Goal: Task Accomplishment & Management: Complete application form

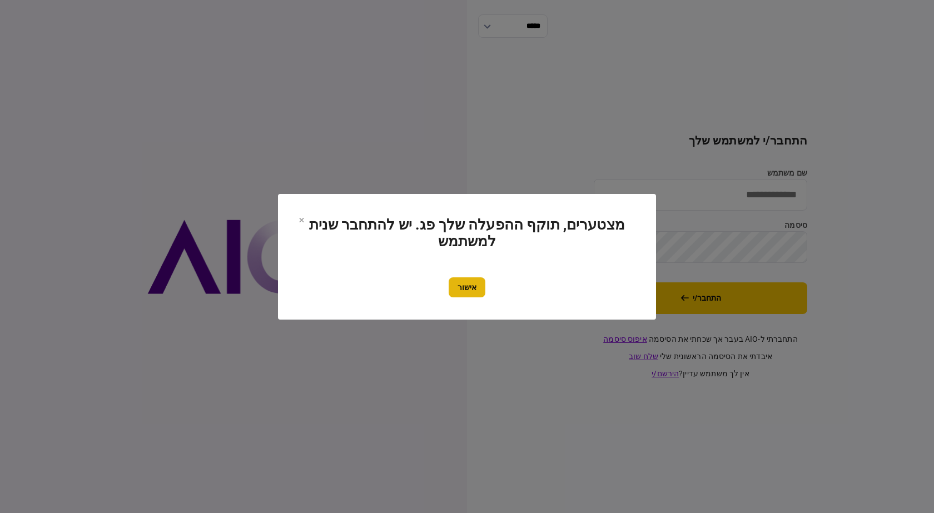
click at [467, 289] on button "אישור" at bounding box center [467, 287] width 37 height 20
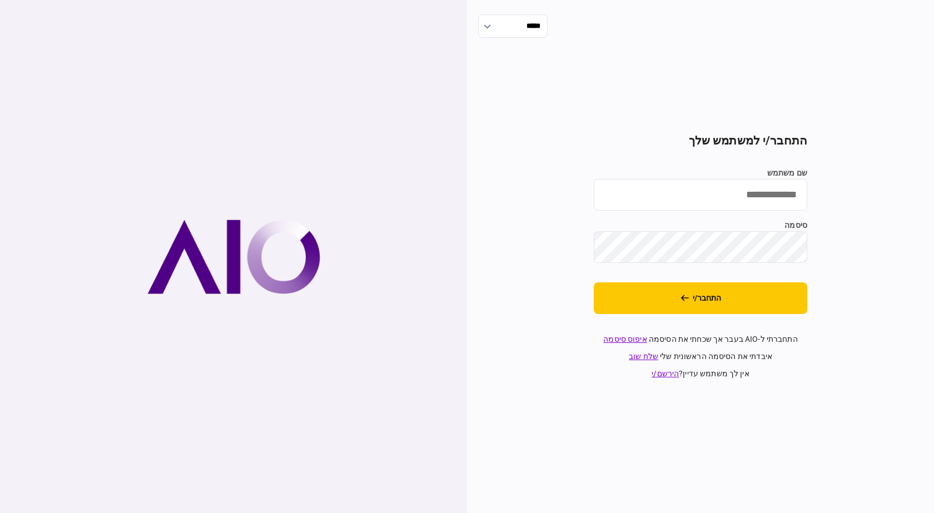
click at [706, 188] on input "שם משתמש" at bounding box center [701, 195] width 214 height 32
type input "**********"
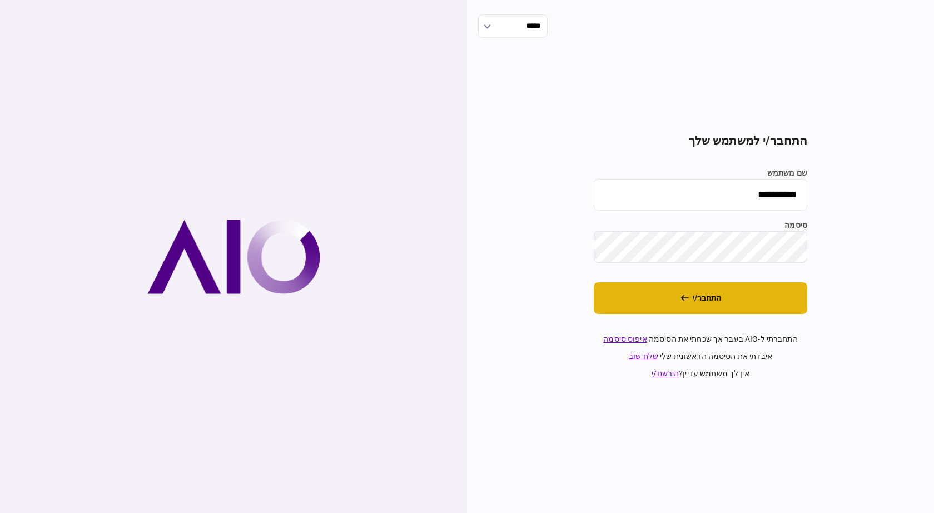
drag, startPoint x: 723, startPoint y: 310, endPoint x: 720, endPoint y: 305, distance: 6.0
click at [721, 307] on button "התחבר/י" at bounding box center [701, 298] width 214 height 32
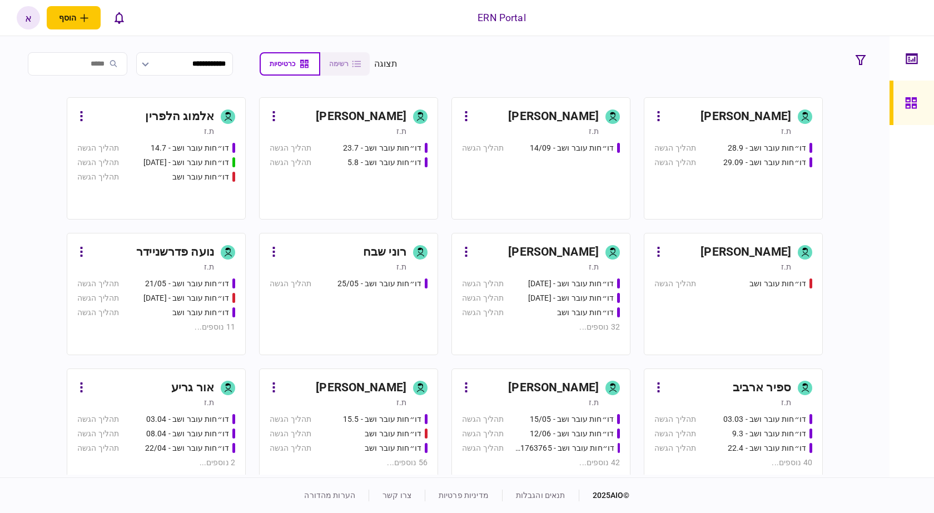
scroll to position [237, 0]
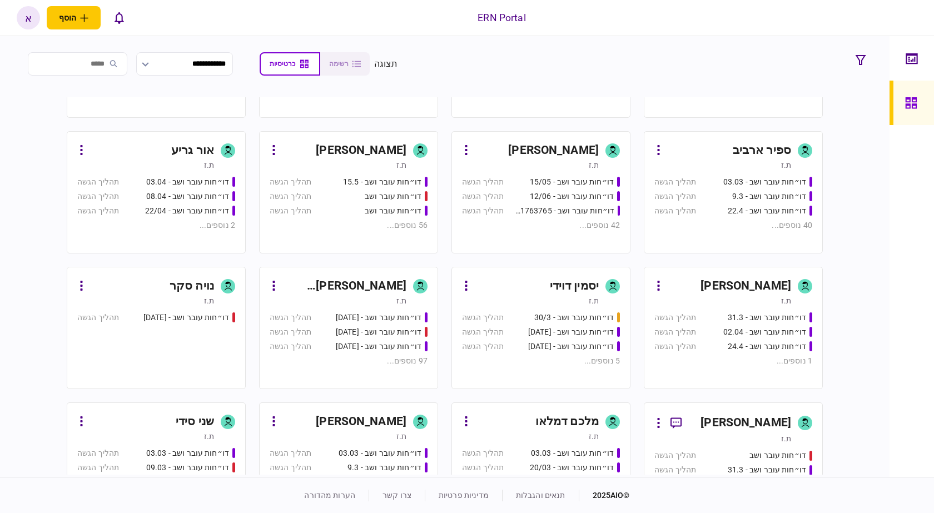
click at [396, 431] on div "ת.ז" at bounding box center [401, 436] width 10 height 11
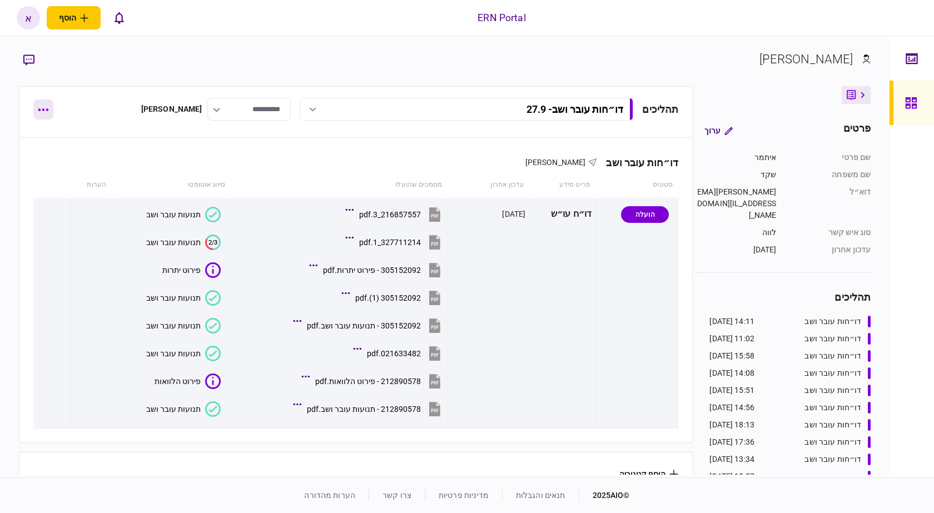
click at [41, 113] on button "button" at bounding box center [43, 110] width 20 height 20
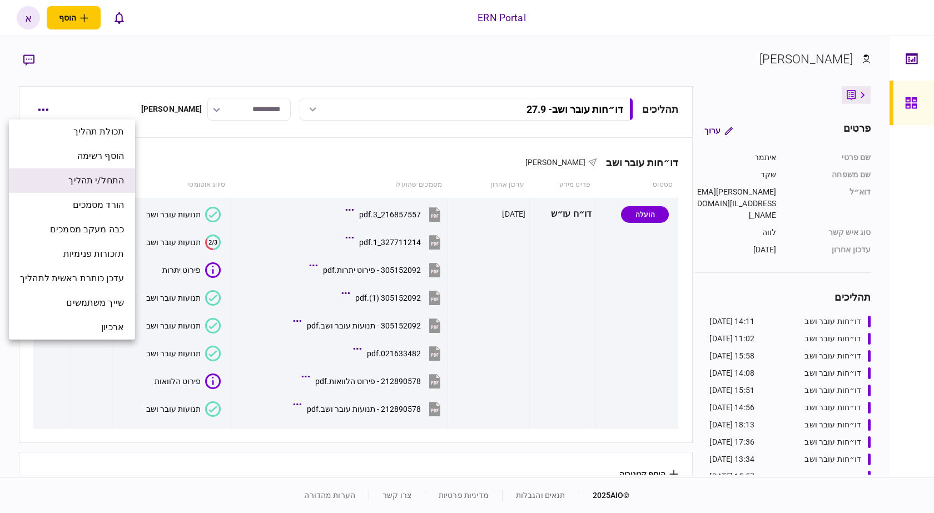
click at [112, 188] on li "התחל/י תהליך" at bounding box center [72, 180] width 126 height 24
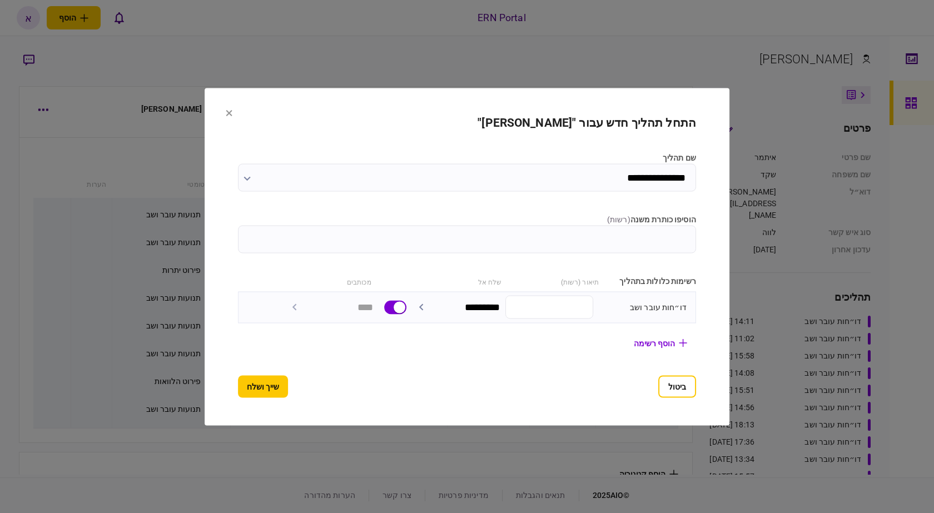
click at [583, 232] on input "הוסיפו כותרת משנה ( רשות )" at bounding box center [467, 239] width 458 height 28
type input "****"
click at [244, 394] on button "שייך ושלח" at bounding box center [263, 386] width 50 height 22
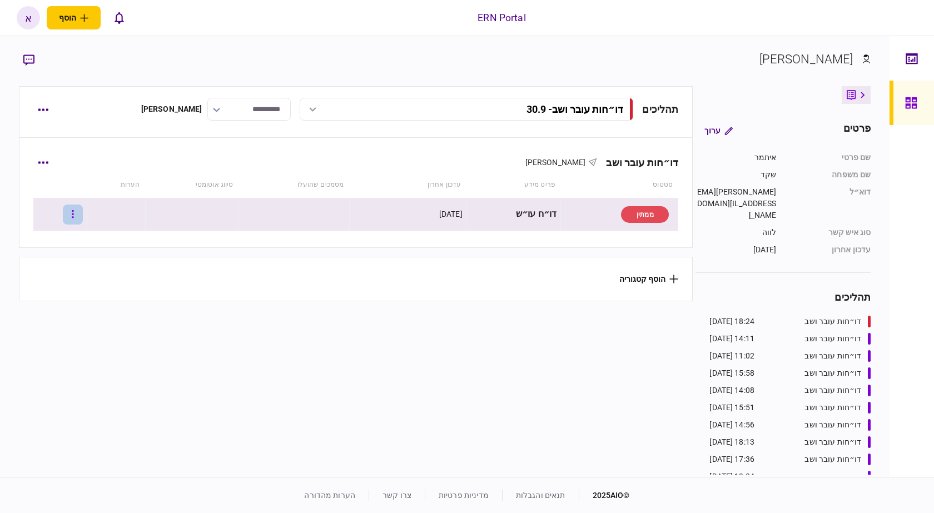
click at [73, 219] on button "button" at bounding box center [73, 215] width 20 height 20
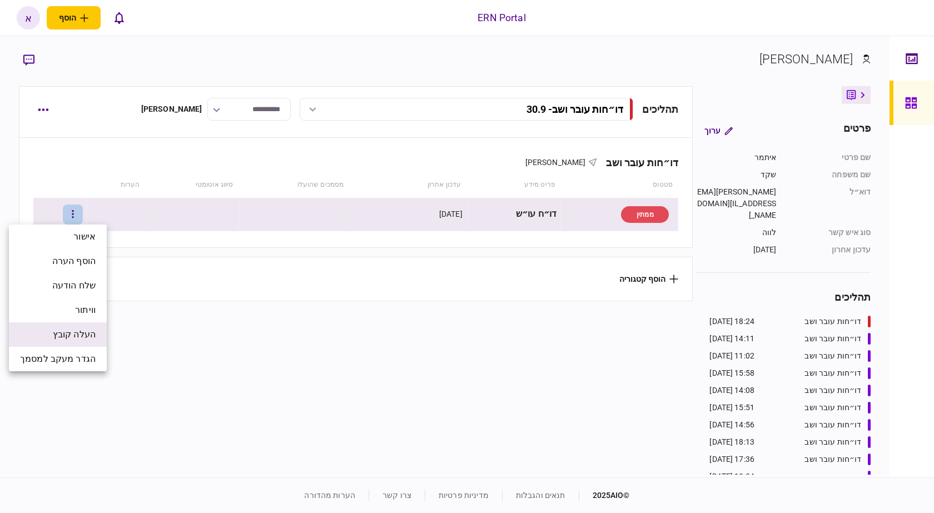
click at [97, 331] on li "העלה קובץ" at bounding box center [58, 334] width 98 height 24
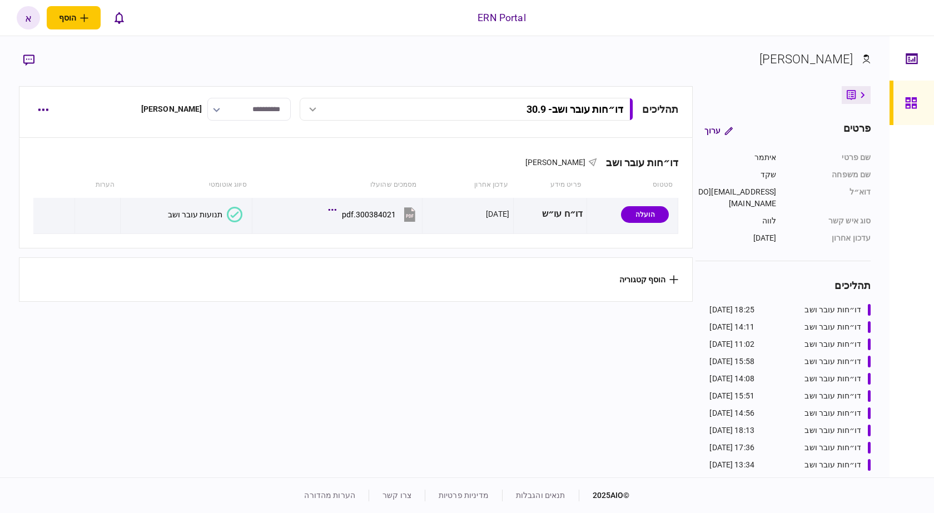
click at [193, 218] on button "תנועות עובר ושב" at bounding box center [205, 215] width 75 height 16
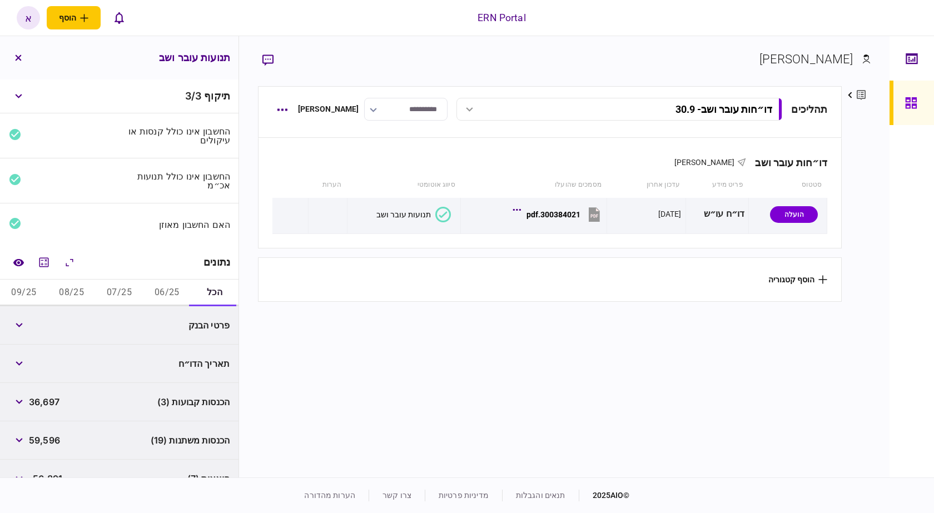
click at [167, 285] on button "06/25" at bounding box center [167, 293] width 48 height 27
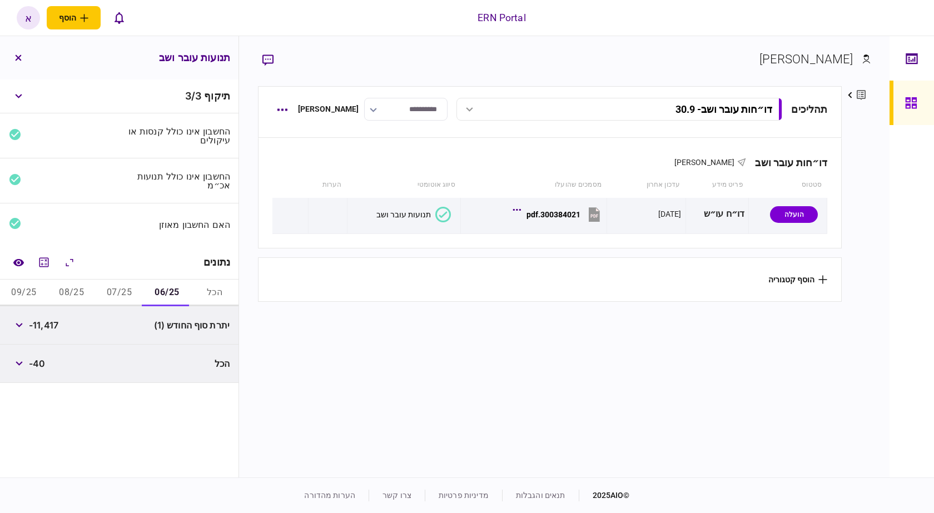
click at [120, 297] on button "07/25" at bounding box center [120, 293] width 48 height 27
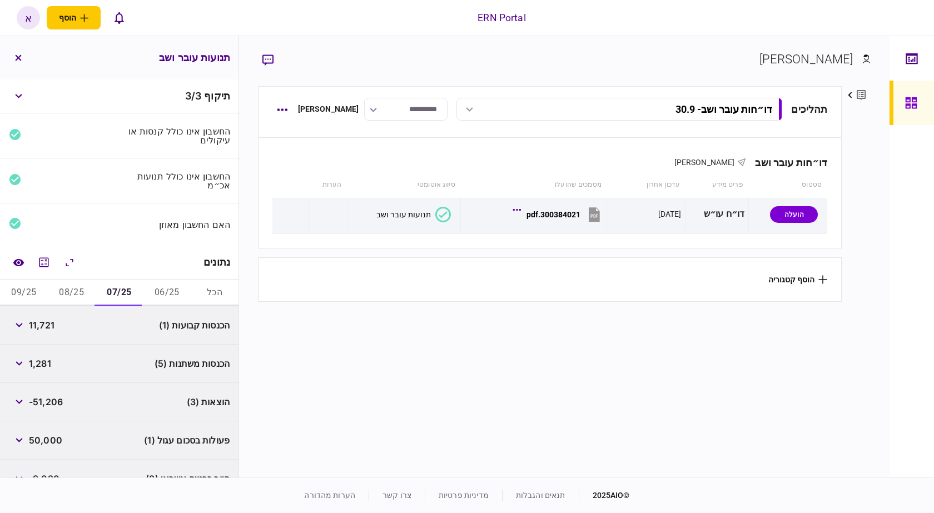
click at [165, 289] on button "06/25" at bounding box center [167, 293] width 48 height 27
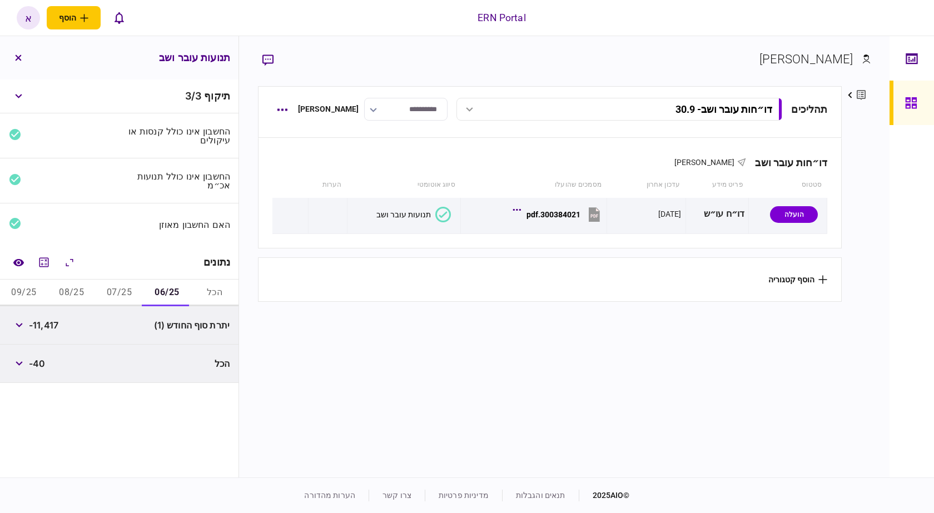
click at [58, 327] on span "-11,417" at bounding box center [43, 325] width 29 height 13
copy div
click at [56, 324] on span "-11,417" at bounding box center [43, 325] width 29 height 13
click at [56, 323] on span "-11,417" at bounding box center [43, 325] width 29 height 13
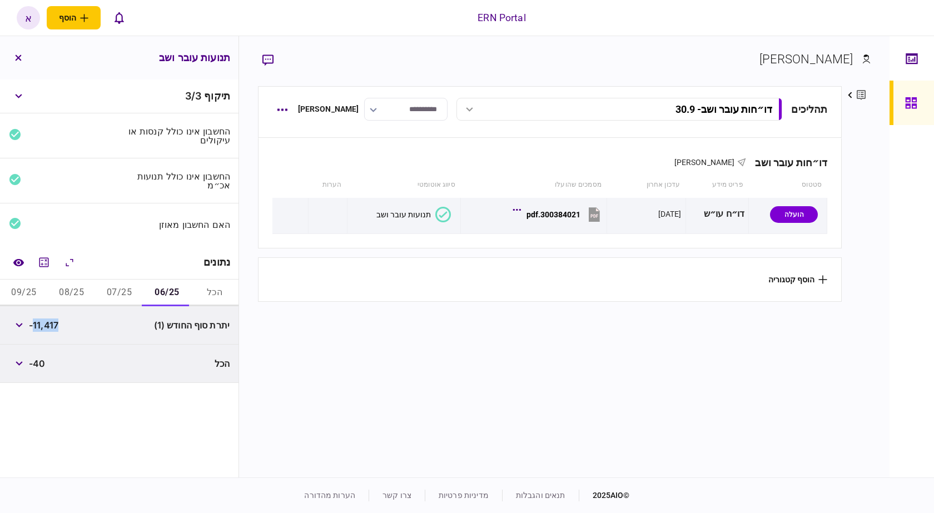
copy span "11,417"
click at [118, 291] on button "07/25" at bounding box center [120, 293] width 48 height 27
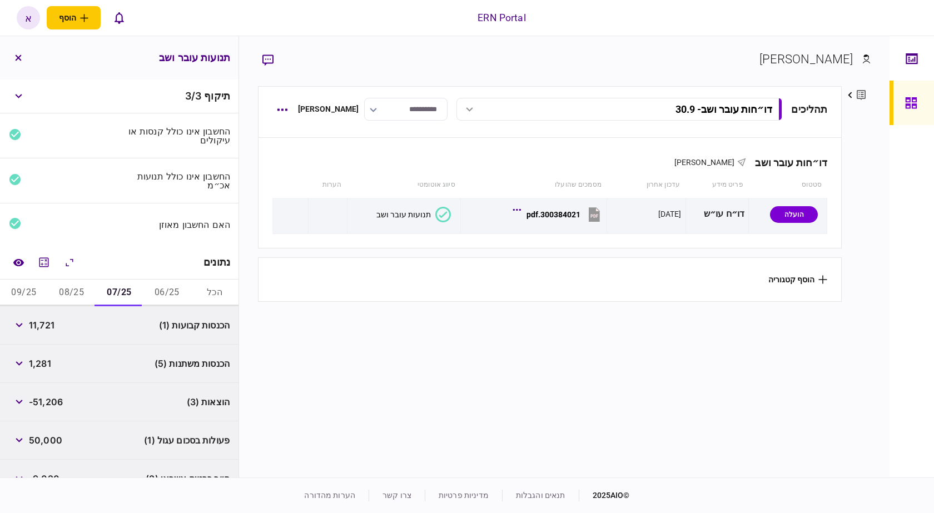
click at [47, 322] on span "11,721" at bounding box center [42, 325] width 26 height 13
drag, startPoint x: 47, startPoint y: 322, endPoint x: 56, endPoint y: 321, distance: 8.4
click at [47, 322] on span "11,721" at bounding box center [42, 325] width 26 height 13
copy span "11,721"
click at [42, 360] on span "1,281" at bounding box center [40, 363] width 22 height 13
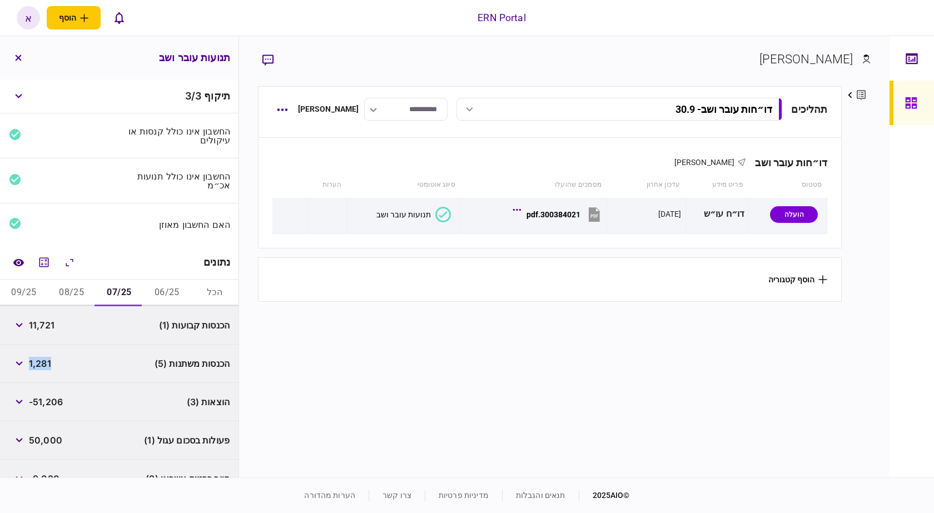
click at [42, 360] on span "1,281" at bounding box center [40, 363] width 22 height 13
click at [41, 359] on span "1,281" at bounding box center [40, 363] width 22 height 13
click at [40, 363] on span "1,281" at bounding box center [40, 363] width 22 height 13
click at [47, 361] on span "1,281" at bounding box center [40, 363] width 22 height 13
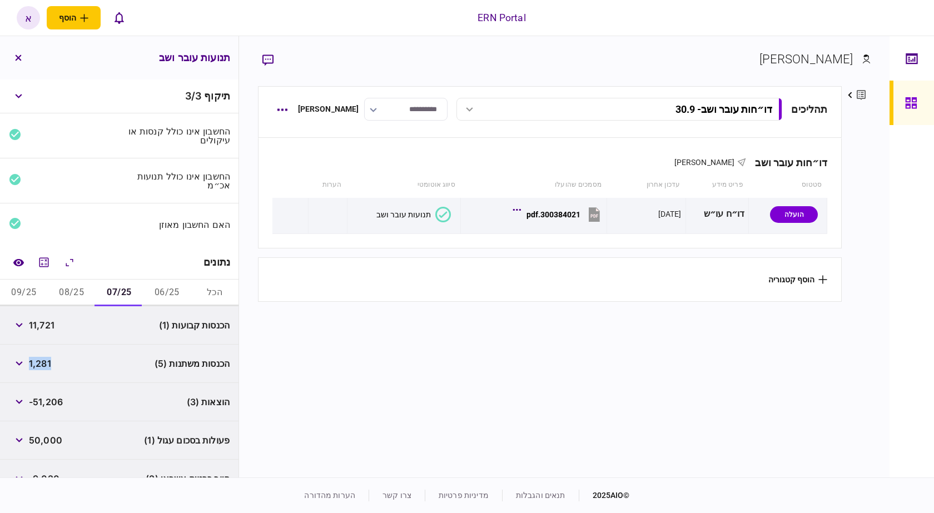
copy span "1,281"
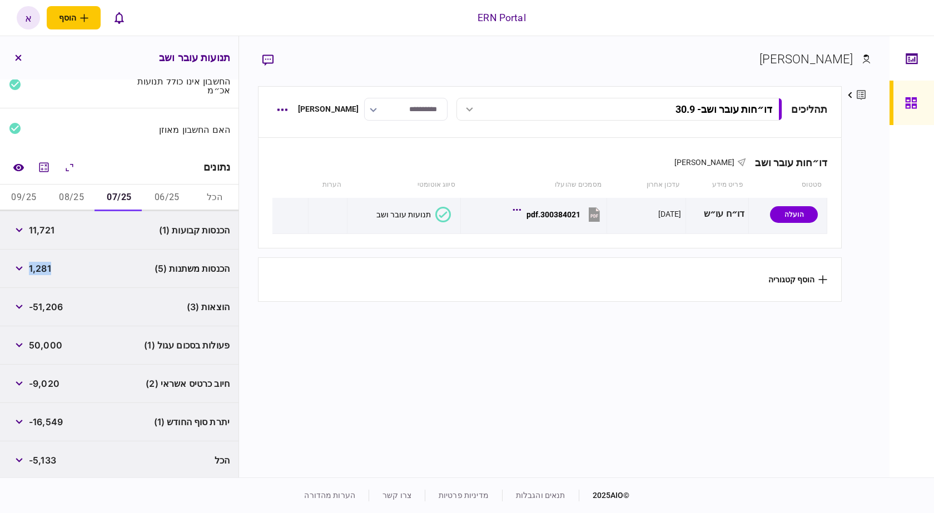
click at [56, 422] on span "-16,549" at bounding box center [46, 421] width 34 height 13
copy span "16,549"
click at [18, 350] on button "button" at bounding box center [19, 345] width 20 height 20
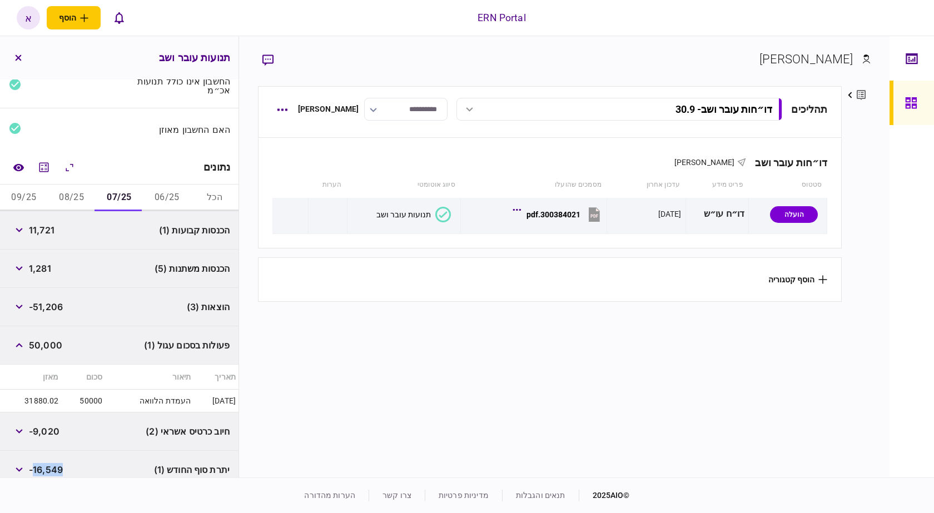
click at [43, 339] on span "50,000" at bounding box center [45, 345] width 33 height 13
copy span "50,000"
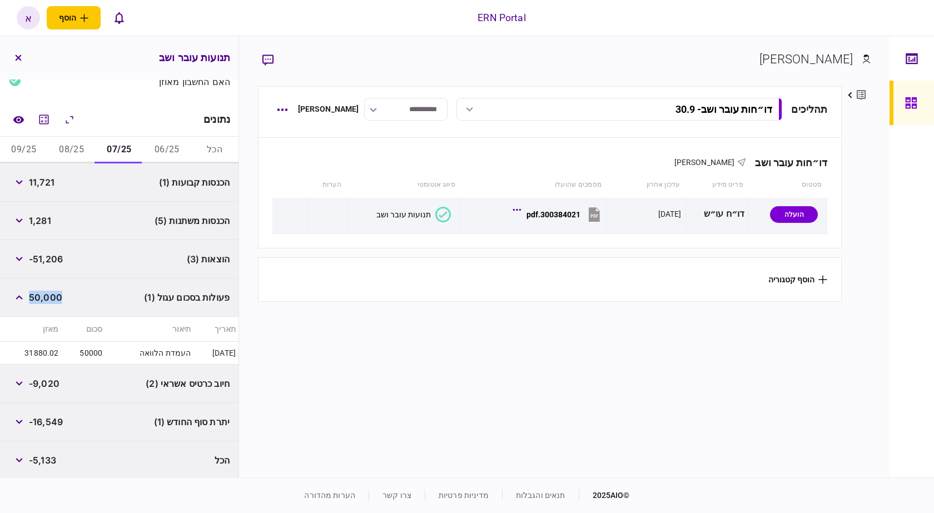
click at [69, 142] on button "08/25" at bounding box center [72, 150] width 48 height 27
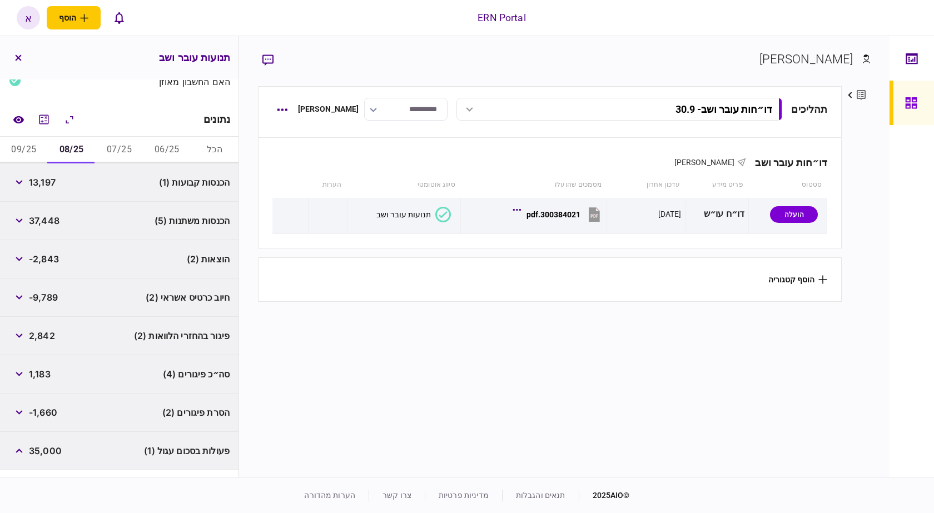
click at [42, 180] on span "13,197" at bounding box center [42, 182] width 27 height 13
copy span "13,197"
click at [47, 217] on span "37,448" at bounding box center [44, 220] width 31 height 13
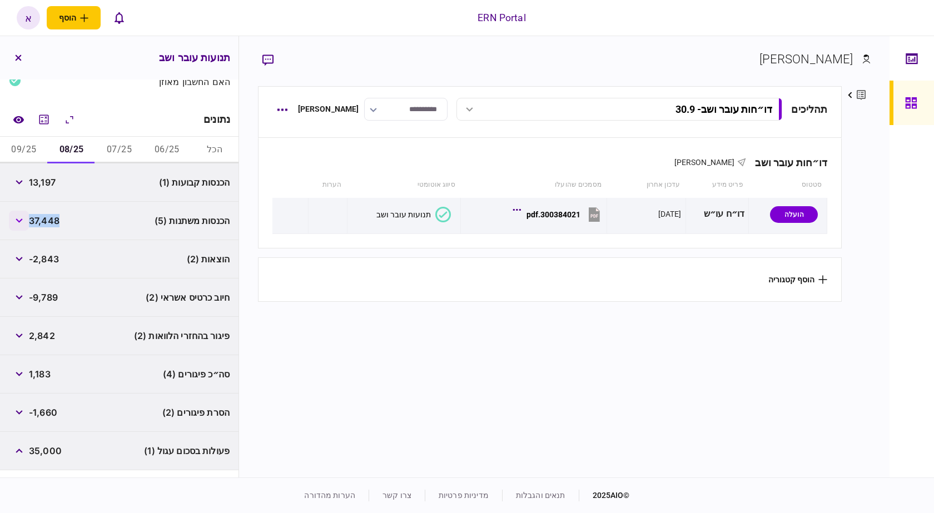
click at [13, 216] on button "button" at bounding box center [19, 221] width 20 height 20
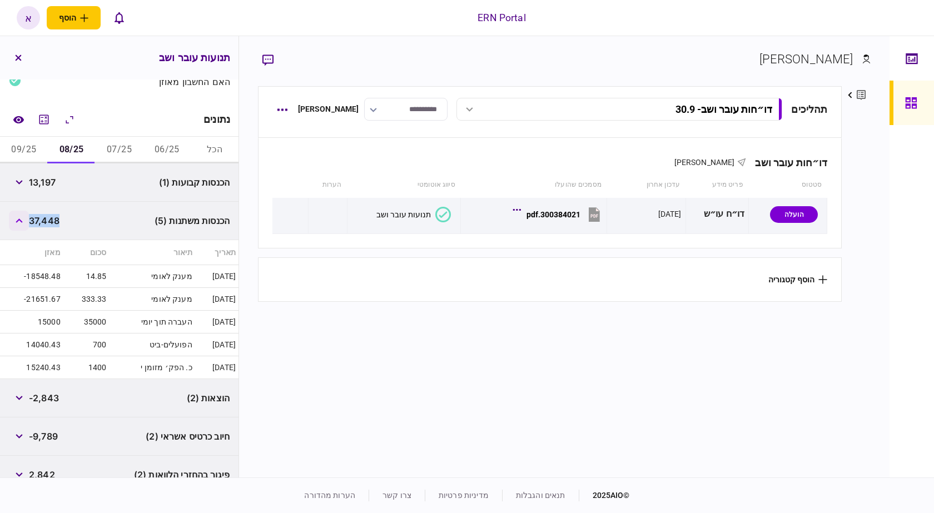
drag, startPoint x: 13, startPoint y: 216, endPoint x: 33, endPoint y: 215, distance: 20.1
click at [15, 217] on button "button" at bounding box center [19, 221] width 20 height 20
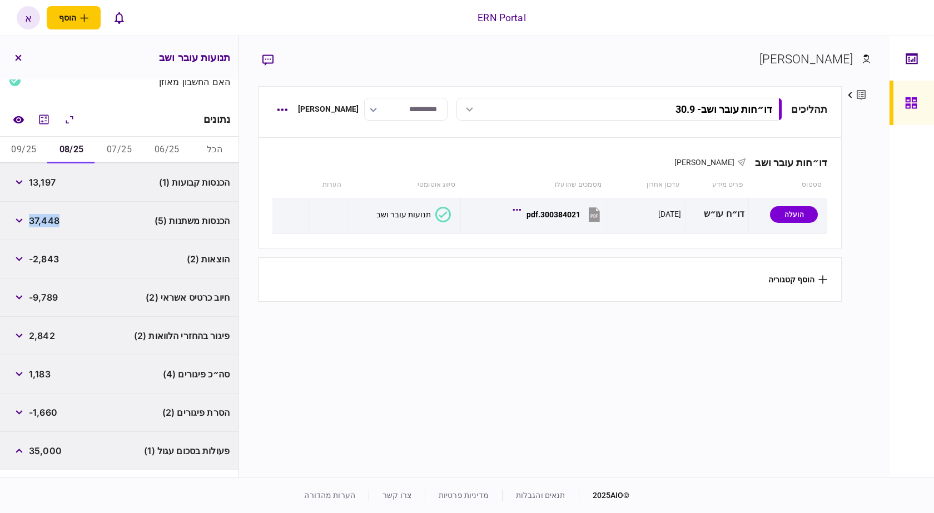
click at [39, 214] on span "37,448" at bounding box center [44, 220] width 31 height 13
copy span "37,448"
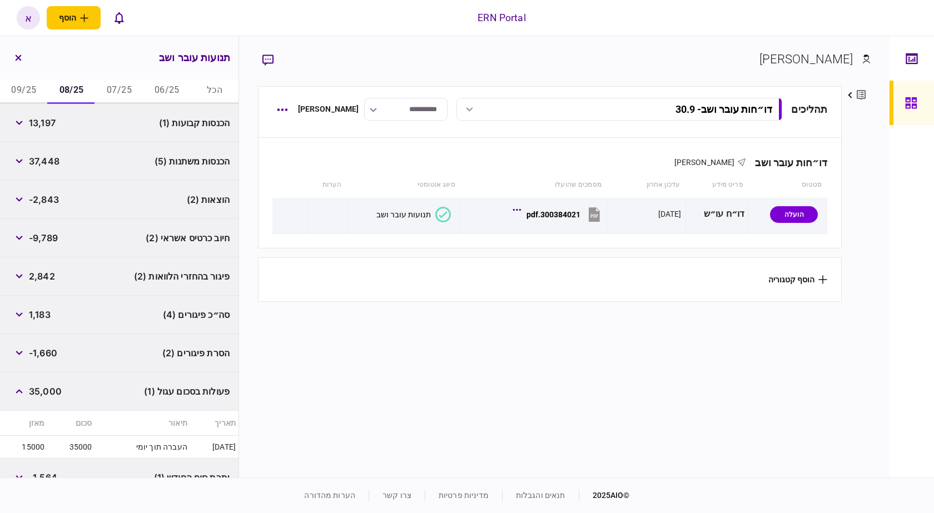
click at [49, 193] on span "-2,843" at bounding box center [44, 199] width 30 height 13
copy span "2,843"
click at [112, 267] on div "פיגור בהחזרי הלוואות (2) 2,842" at bounding box center [119, 276] width 239 height 38
click at [21, 314] on icon "button" at bounding box center [19, 314] width 7 height 4
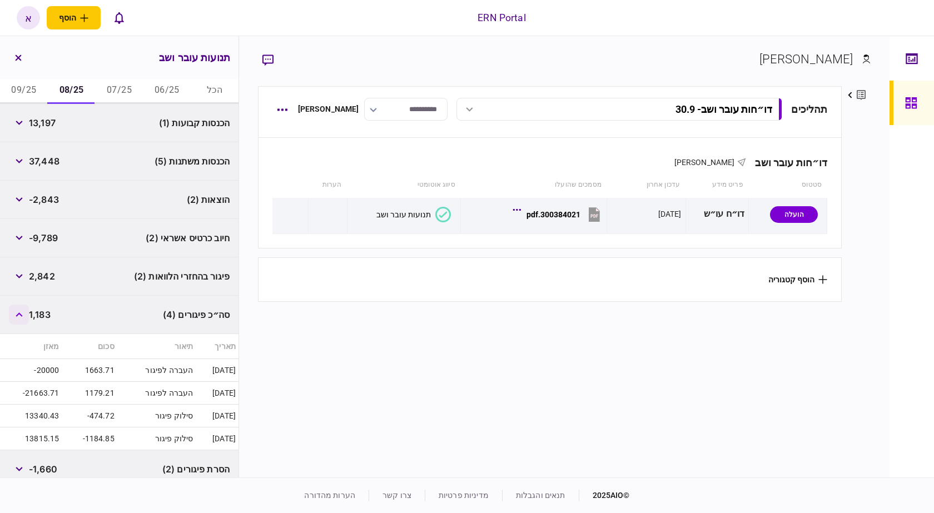
click at [21, 314] on icon "button" at bounding box center [19, 314] width 7 height 4
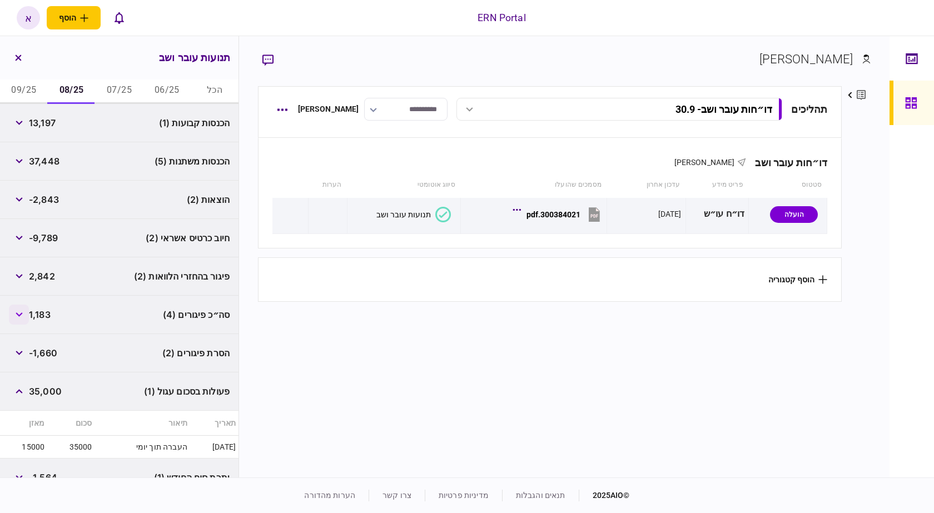
click at [28, 305] on button "button" at bounding box center [19, 315] width 20 height 20
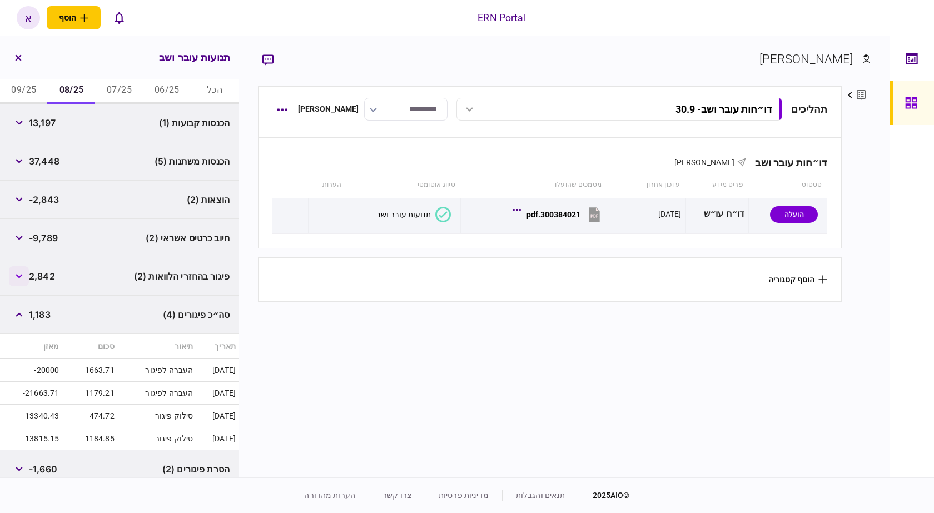
click at [23, 266] on button "button" at bounding box center [19, 276] width 20 height 20
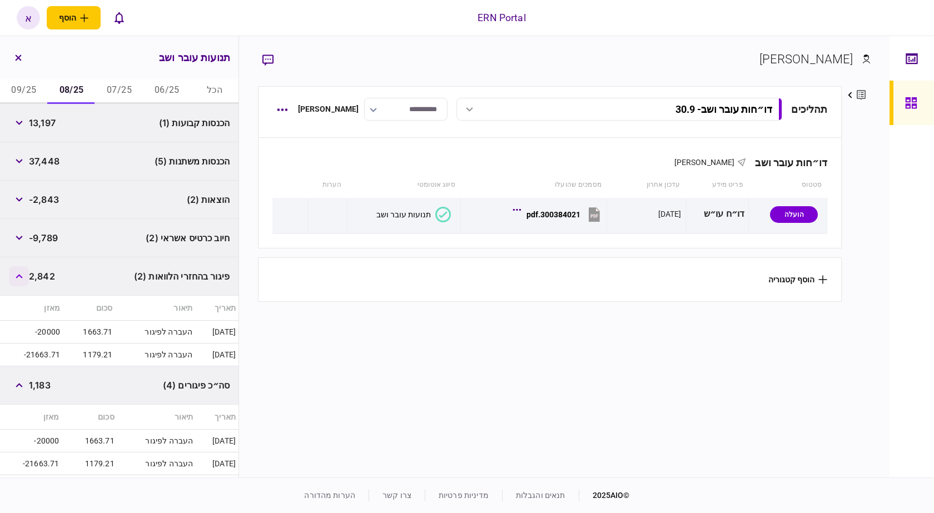
click at [23, 266] on button "button" at bounding box center [19, 276] width 20 height 20
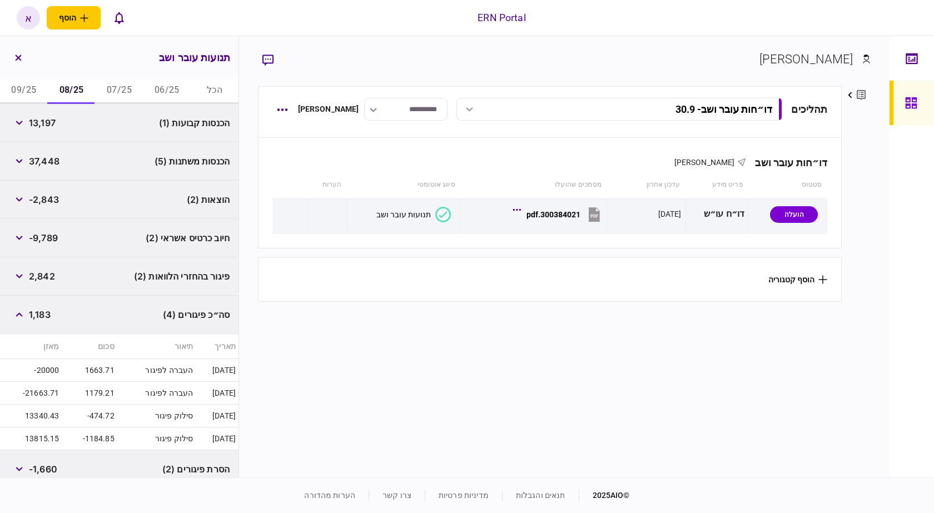
scroll to position [374, 0]
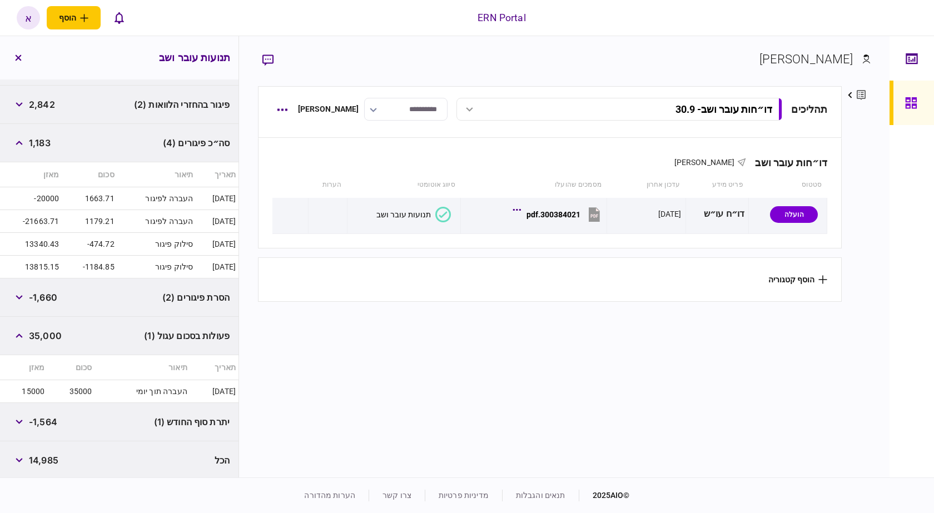
click at [49, 418] on span "-1,564" at bounding box center [43, 421] width 28 height 13
copy span "1,564"
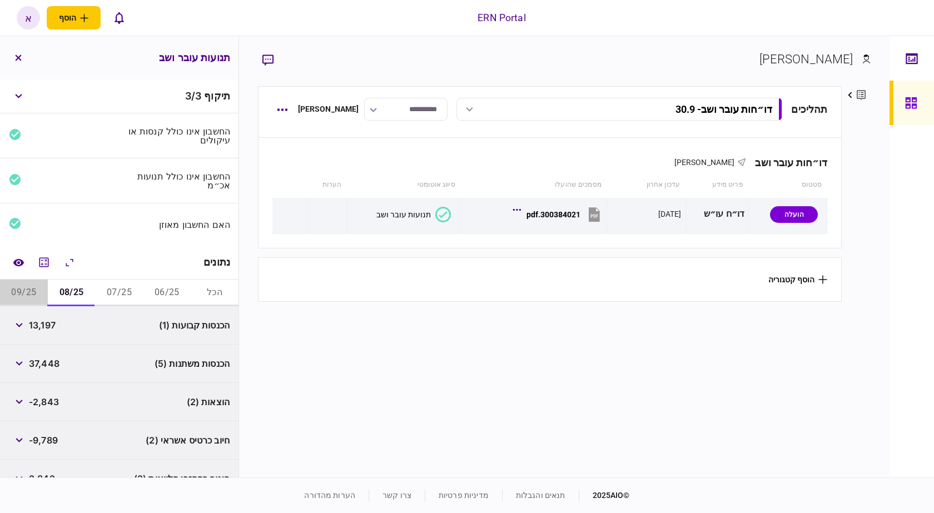
click at [32, 282] on button "09/25" at bounding box center [24, 293] width 48 height 27
click at [46, 321] on span "11,778" at bounding box center [42, 325] width 27 height 13
click at [45, 362] on span "20,866" at bounding box center [45, 363] width 32 height 13
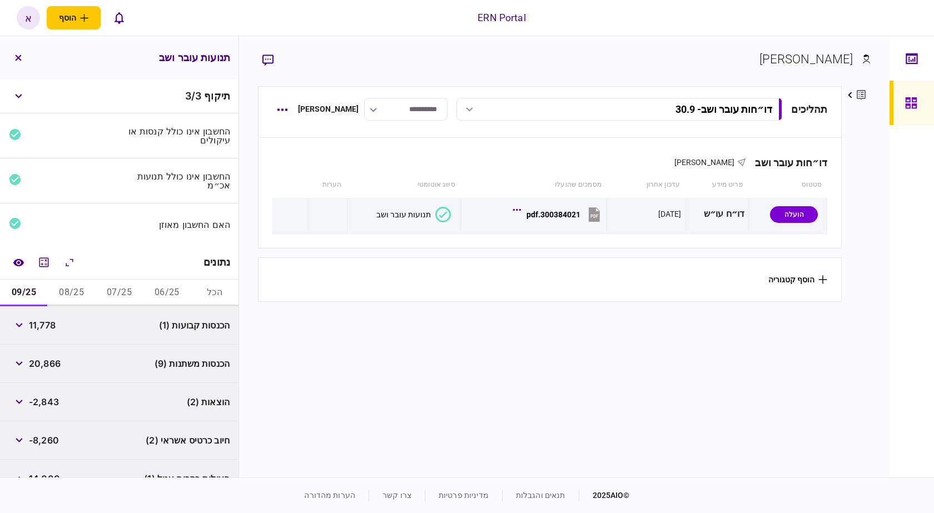
click at [50, 386] on div "הוצאות (2) -2,843" at bounding box center [119, 402] width 239 height 38
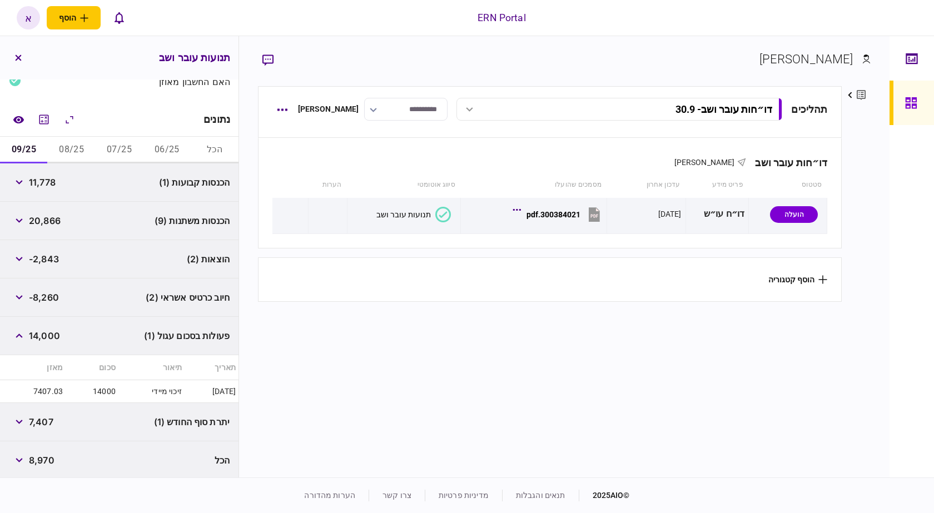
click at [46, 255] on span "-2,843" at bounding box center [44, 258] width 30 height 13
click at [41, 425] on span "7,407" at bounding box center [41, 421] width 24 height 13
click at [90, 148] on button "08/25" at bounding box center [72, 150] width 48 height 27
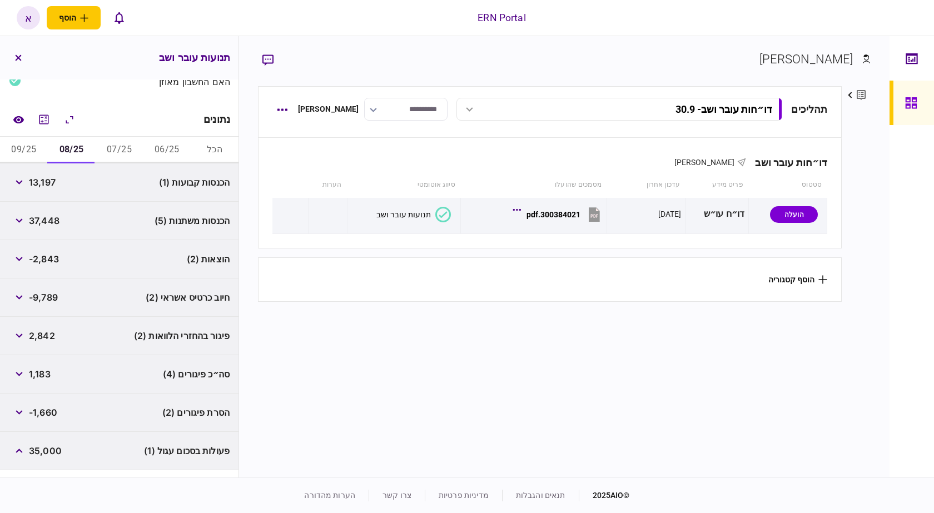
click at [54, 259] on span "-2,843" at bounding box center [44, 258] width 30 height 13
click at [127, 147] on button "07/25" at bounding box center [120, 150] width 48 height 27
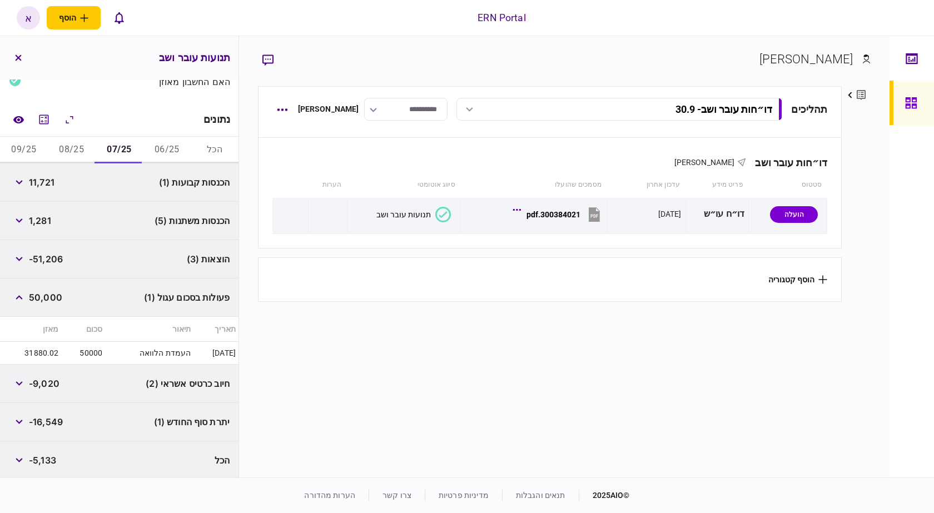
click at [54, 261] on span "-51,206" at bounding box center [46, 258] width 34 height 13
click at [21, 257] on icon "button" at bounding box center [19, 259] width 7 height 4
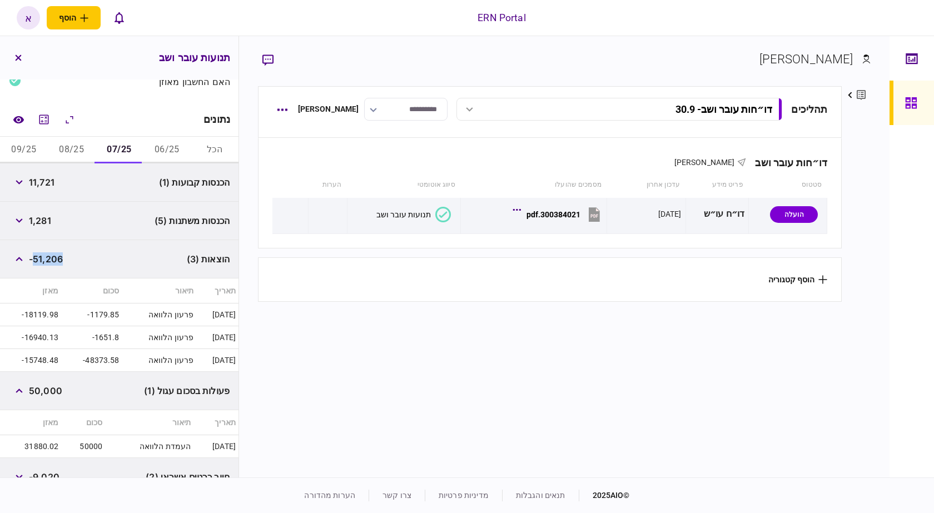
scroll to position [236, 0]
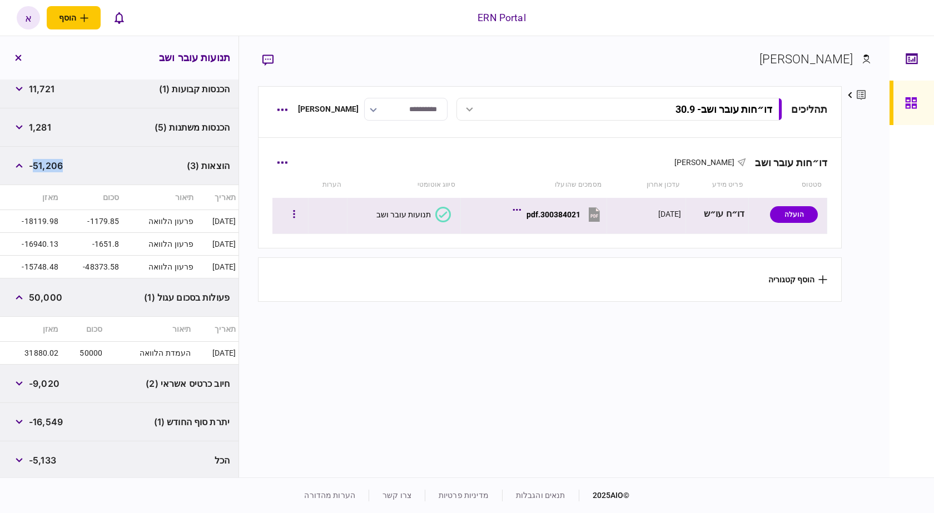
click at [565, 219] on button "300384021.pdf" at bounding box center [558, 214] width 87 height 25
click at [580, 214] on button "300384021.pdf" at bounding box center [558, 214] width 87 height 25
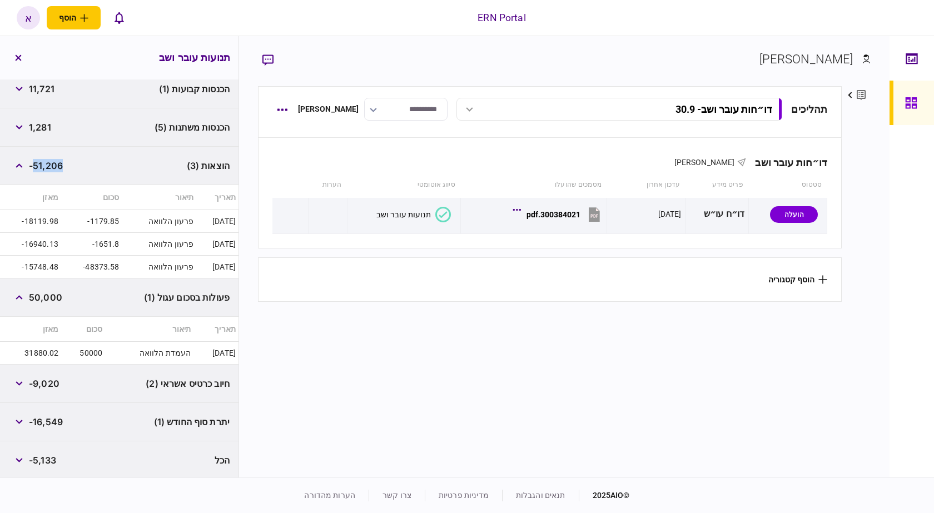
scroll to position [0, 0]
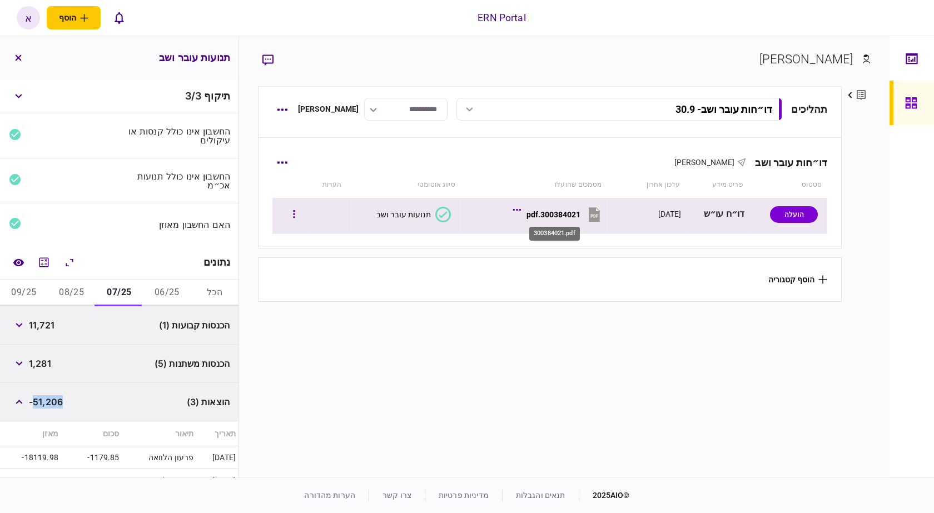
click at [570, 210] on div "300384021.pdf" at bounding box center [554, 214] width 54 height 9
click at [300, 215] on button "button" at bounding box center [294, 215] width 20 height 20
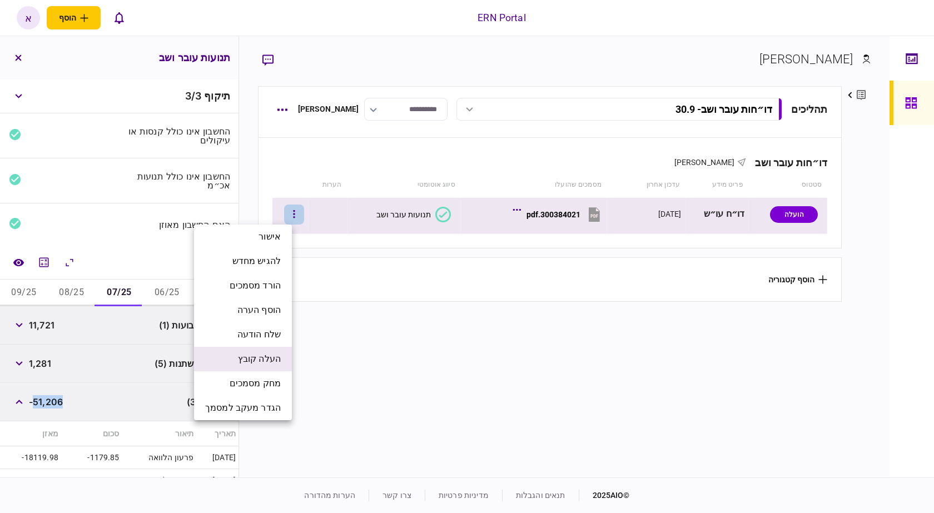
click at [276, 357] on span "העלה קובץ" at bounding box center [259, 359] width 43 height 13
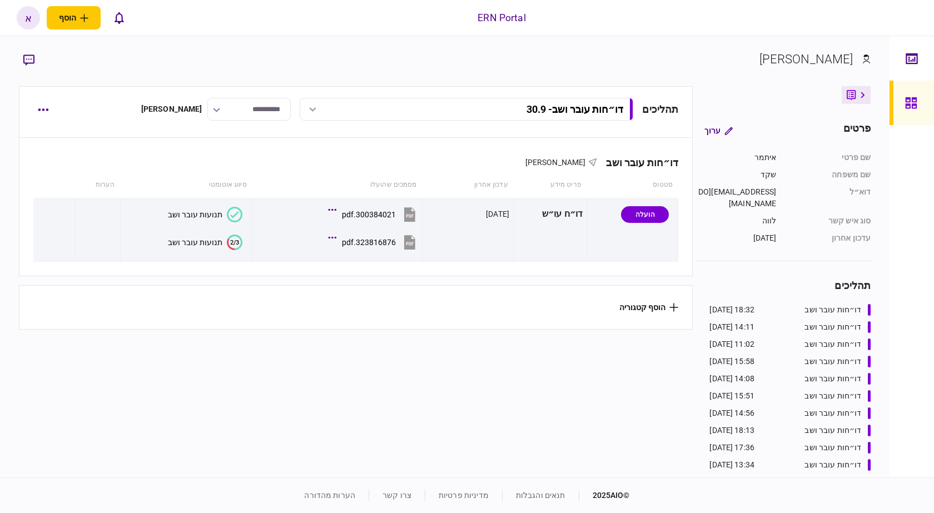
drag, startPoint x: 237, startPoint y: 247, endPoint x: 240, endPoint y: 260, distance: 13.2
click at [236, 248] on icon at bounding box center [235, 243] width 14 height 16
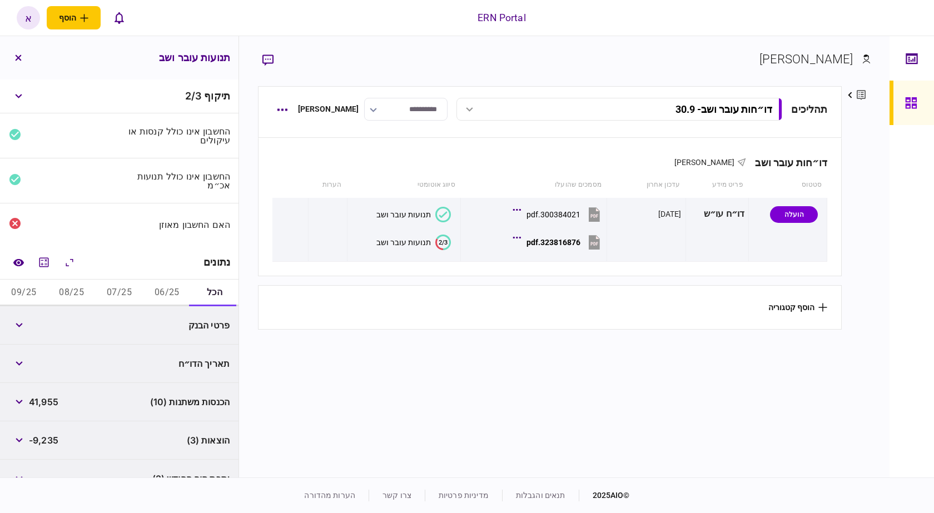
click at [178, 289] on button "06/25" at bounding box center [167, 293] width 48 height 27
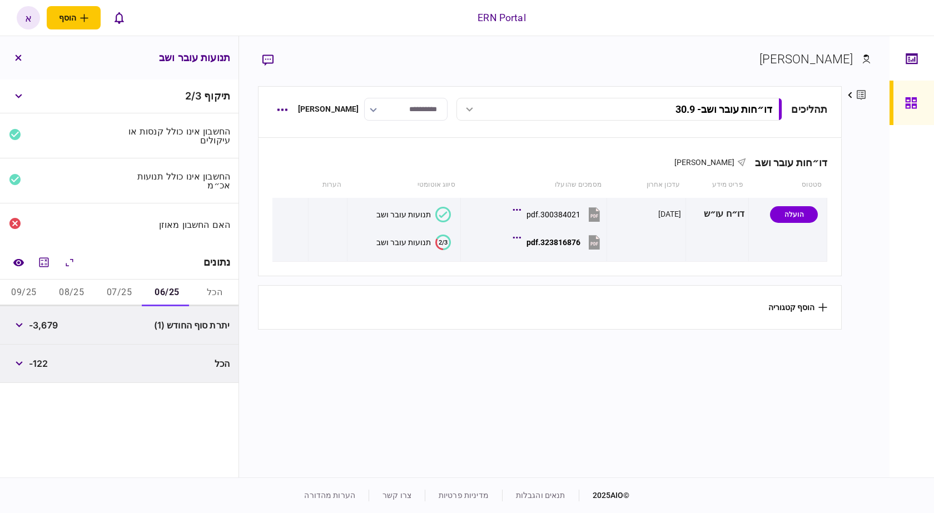
click at [51, 322] on span "-3,679" at bounding box center [43, 325] width 29 height 13
copy span "3,679"
click at [111, 294] on button "07/25" at bounding box center [120, 293] width 48 height 27
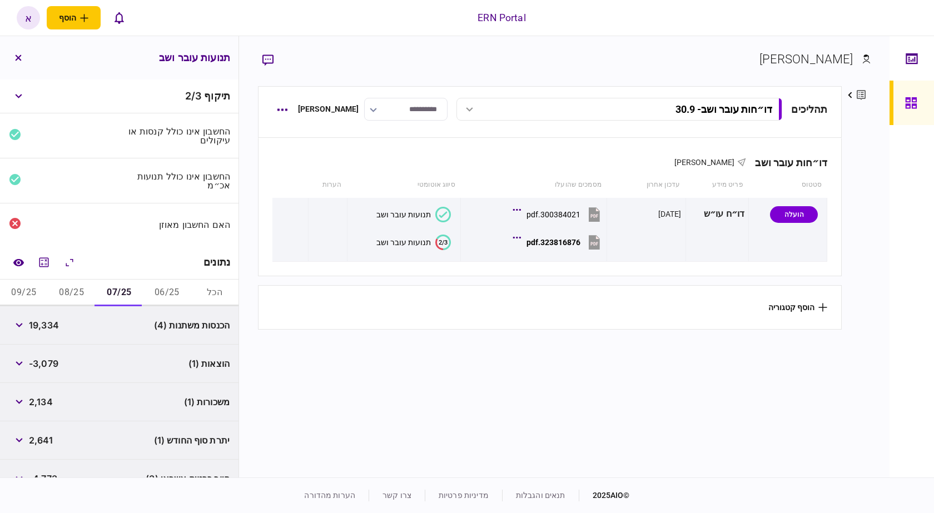
click at [45, 321] on span "19,334" at bounding box center [44, 325] width 30 height 13
copy span "19,334"
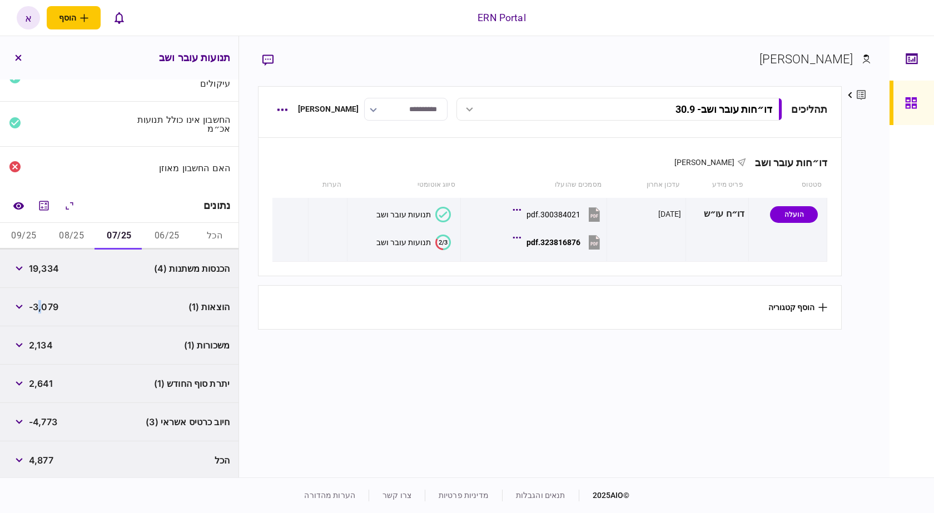
click at [42, 303] on span "-3,079" at bounding box center [43, 306] width 29 height 13
copy span ","
click at [48, 264] on span "19,334" at bounding box center [44, 268] width 30 height 13
click at [51, 269] on span "19,334" at bounding box center [44, 268] width 30 height 13
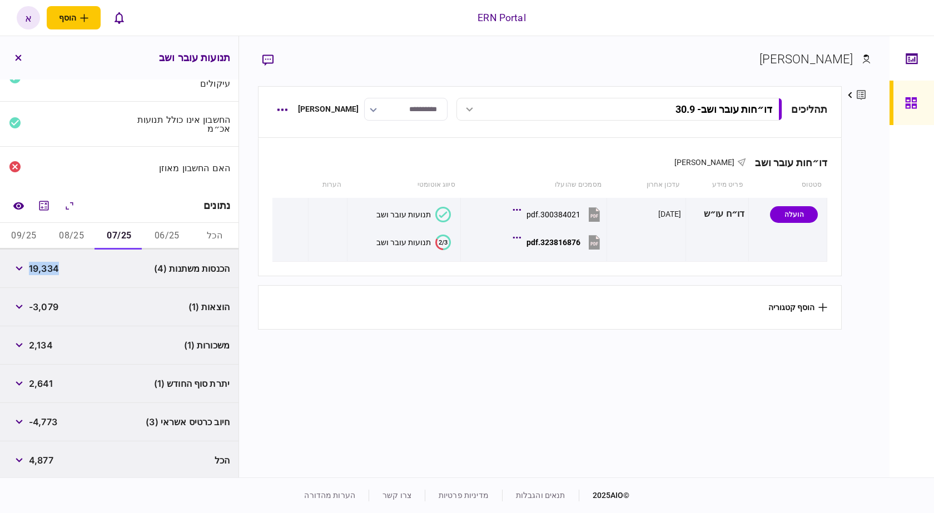
click at [51, 269] on span "19,334" at bounding box center [44, 268] width 30 height 13
click at [22, 263] on button "button" at bounding box center [19, 269] width 20 height 20
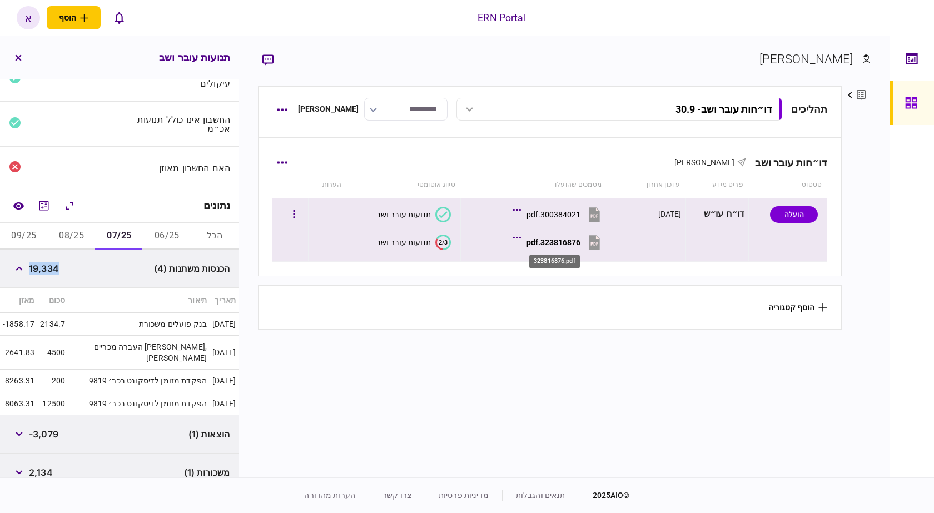
click at [562, 239] on div "323816876.pdf" at bounding box center [554, 242] width 54 height 9
click at [416, 245] on div "תנועות עובר ושב" at bounding box center [403, 242] width 54 height 9
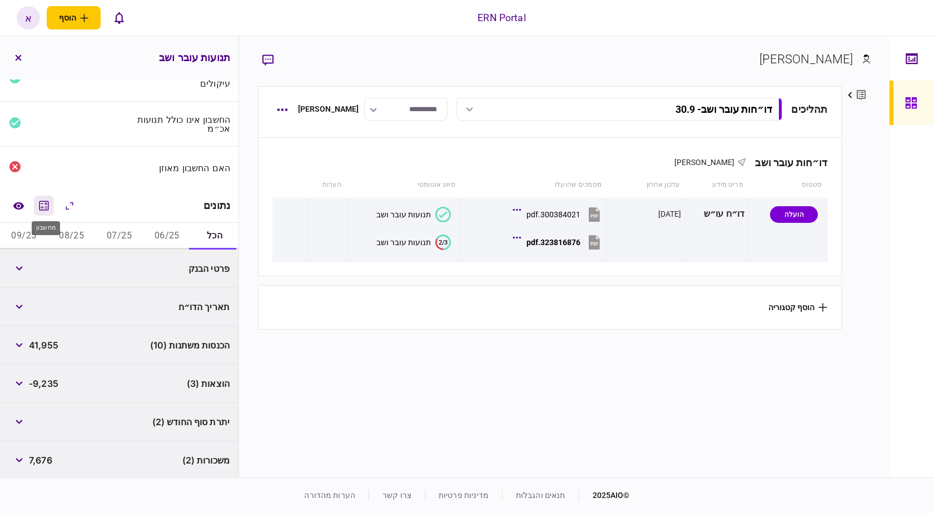
click at [45, 206] on icon "מחשבון" at bounding box center [43, 205] width 13 height 13
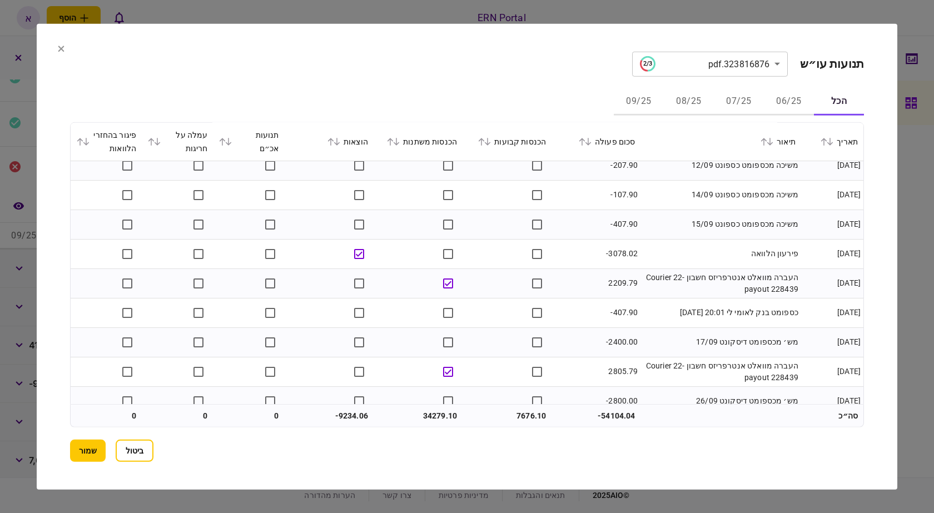
scroll to position [1615, 0]
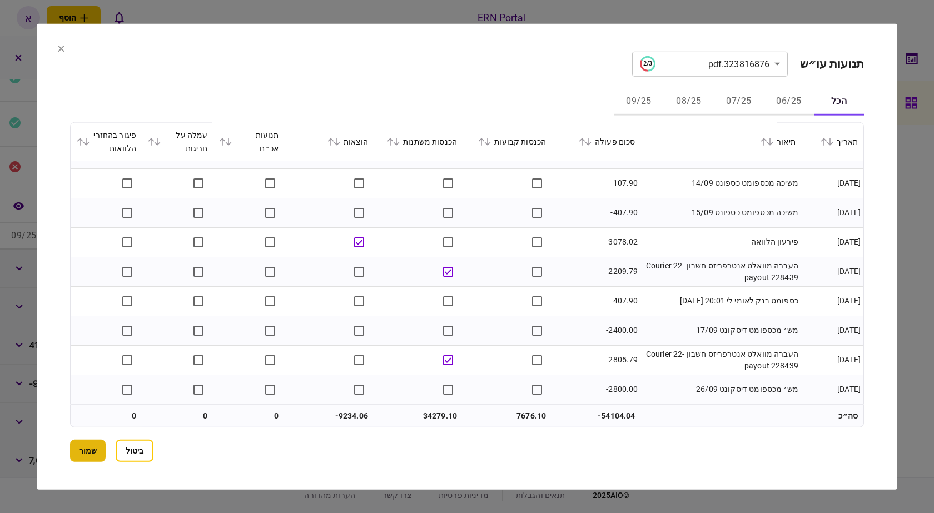
click at [95, 456] on button "שמור" at bounding box center [88, 451] width 36 height 22
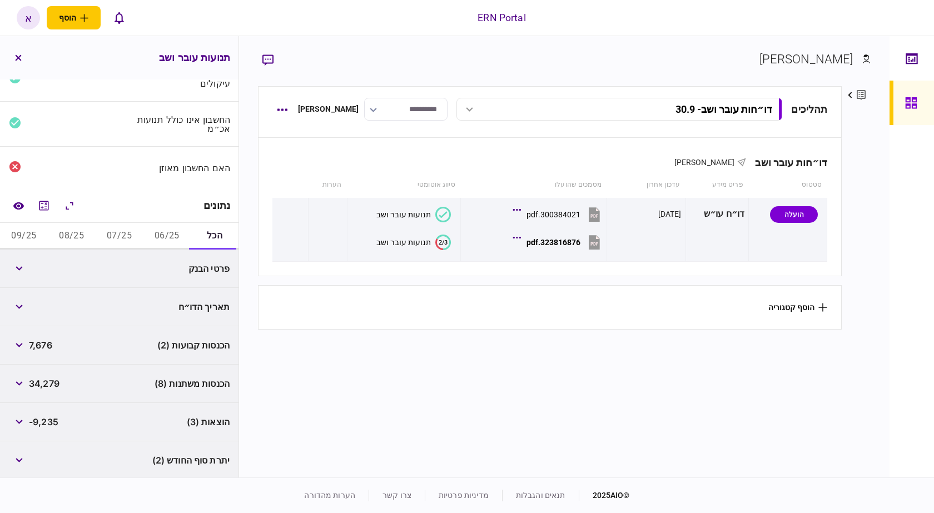
click at [172, 227] on button "06/25" at bounding box center [167, 236] width 48 height 27
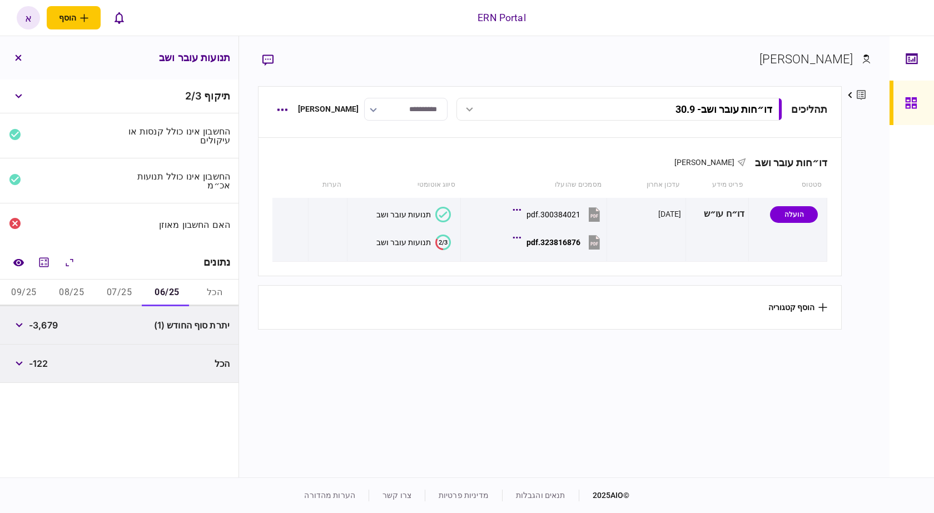
scroll to position [0, 0]
drag, startPoint x: 128, startPoint y: 287, endPoint x: 122, endPoint y: 289, distance: 6.3
click at [128, 287] on button "07/25" at bounding box center [120, 293] width 48 height 27
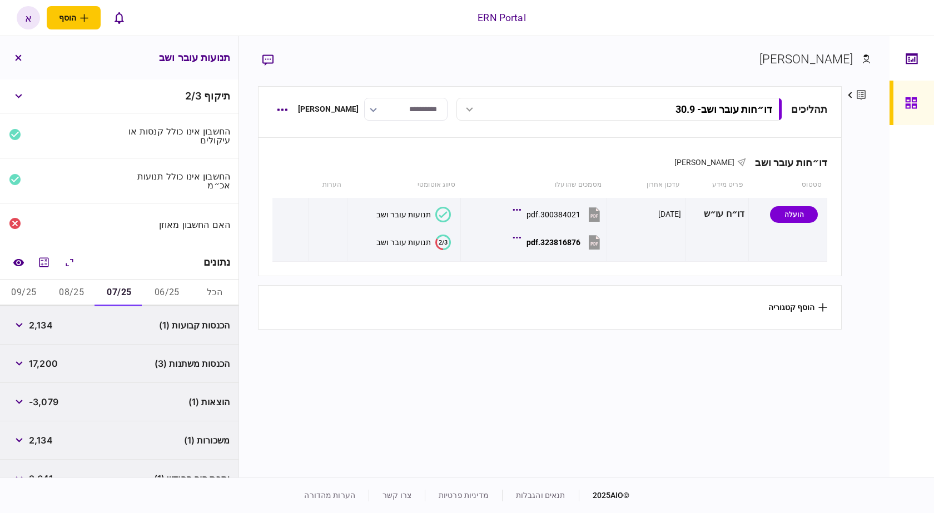
click at [43, 319] on span "2,134" at bounding box center [41, 325] width 24 height 13
click at [22, 361] on icon "button" at bounding box center [19, 363] width 7 height 4
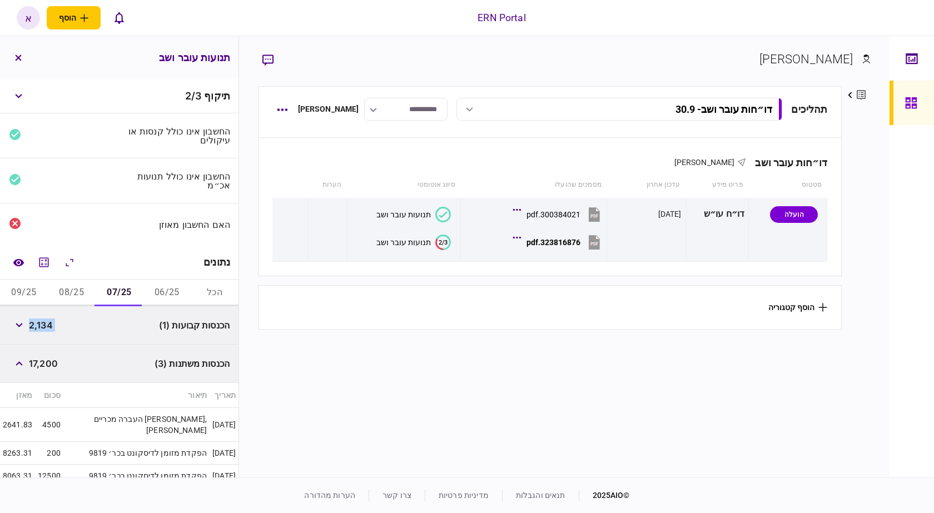
scroll to position [118, 0]
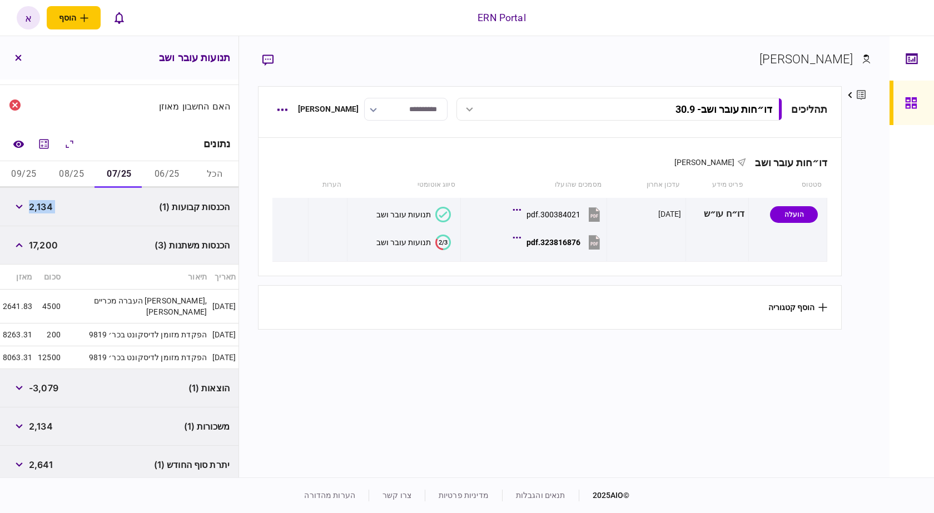
copy div "2,134"
click at [49, 248] on span "17,200" at bounding box center [43, 245] width 29 height 13
click at [49, 247] on span "17,200" at bounding box center [43, 245] width 29 height 13
copy span "17,200"
click at [52, 381] on span "-3,079" at bounding box center [43, 387] width 29 height 13
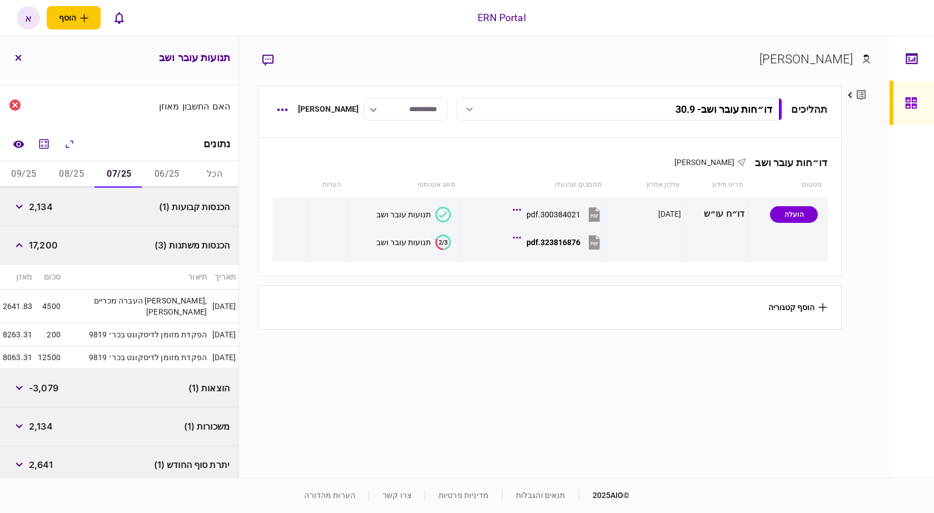
click at [52, 381] on span "-3,079" at bounding box center [43, 387] width 29 height 13
copy span "3,079"
click at [53, 420] on span "2,134" at bounding box center [41, 426] width 24 height 13
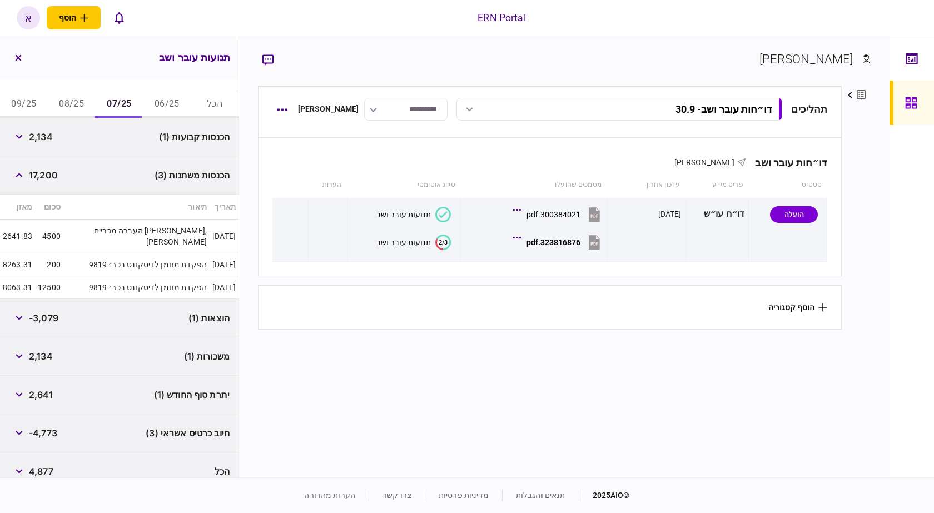
click at [41, 388] on span "2,641" at bounding box center [41, 394] width 24 height 13
copy span "2,641"
click at [86, 105] on button "08/25" at bounding box center [72, 104] width 48 height 27
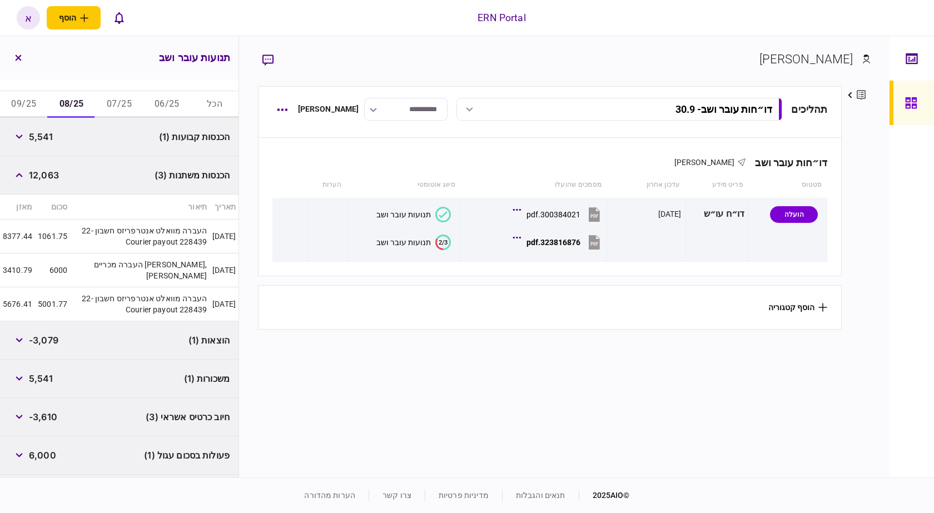
click at [48, 132] on span "5,541" at bounding box center [41, 136] width 24 height 13
copy span "5,541"
click at [43, 174] on span "12,063" at bounding box center [44, 174] width 30 height 13
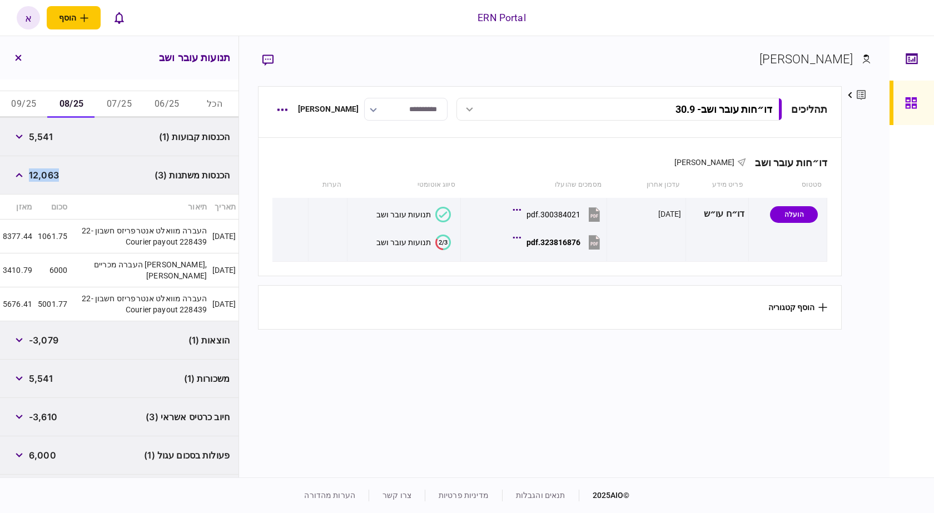
copy span "12,063"
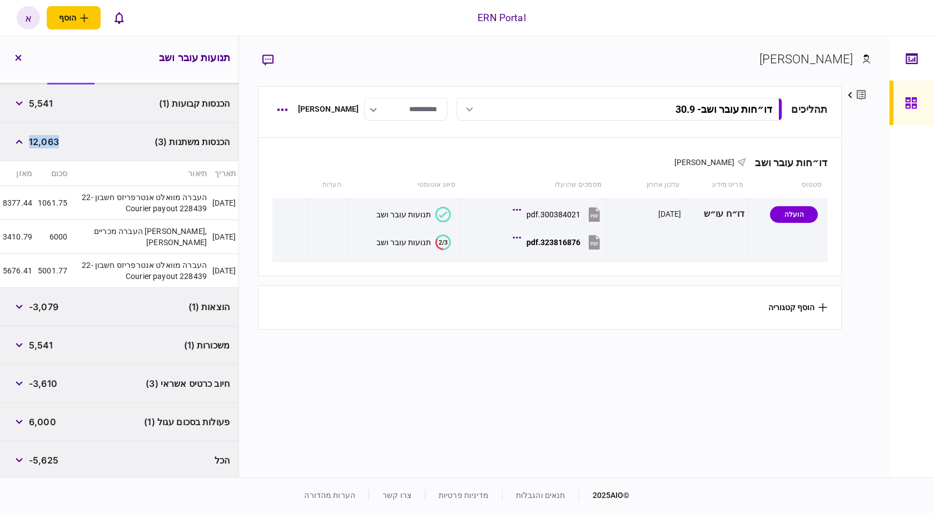
click at [56, 305] on span "-3,079" at bounding box center [43, 306] width 29 height 13
copy span "3,079"
click at [24, 426] on button "button" at bounding box center [19, 422] width 20 height 20
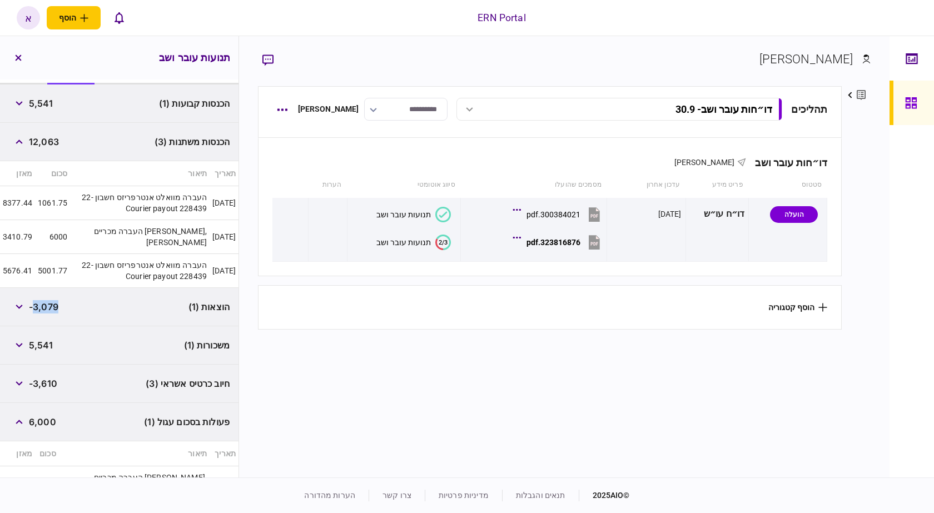
scroll to position [270, 0]
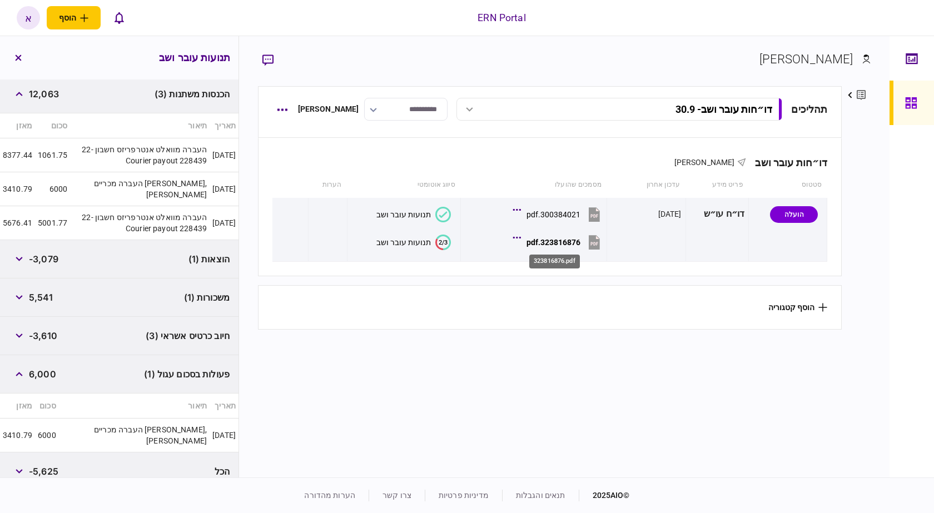
click at [564, 250] on div "323816876.pdf" at bounding box center [554, 258] width 53 height 23
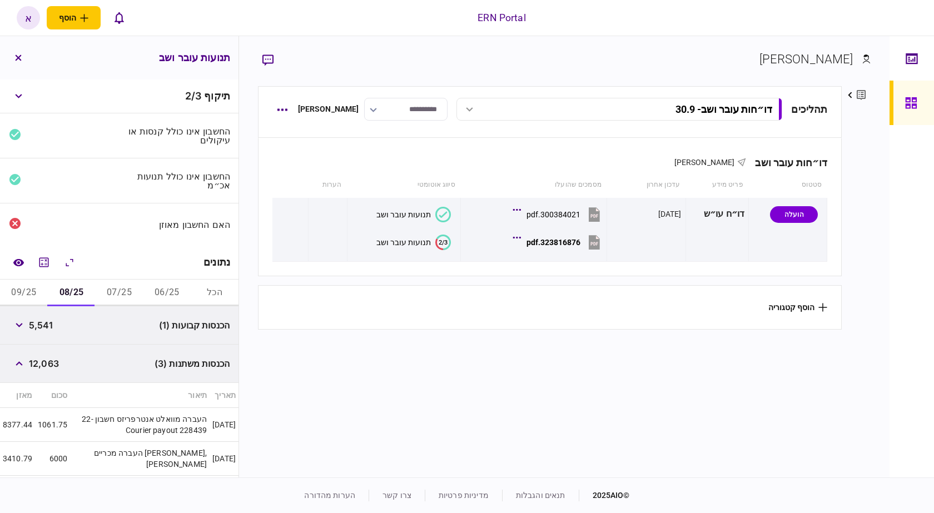
click at [123, 287] on button "07/25" at bounding box center [120, 293] width 48 height 27
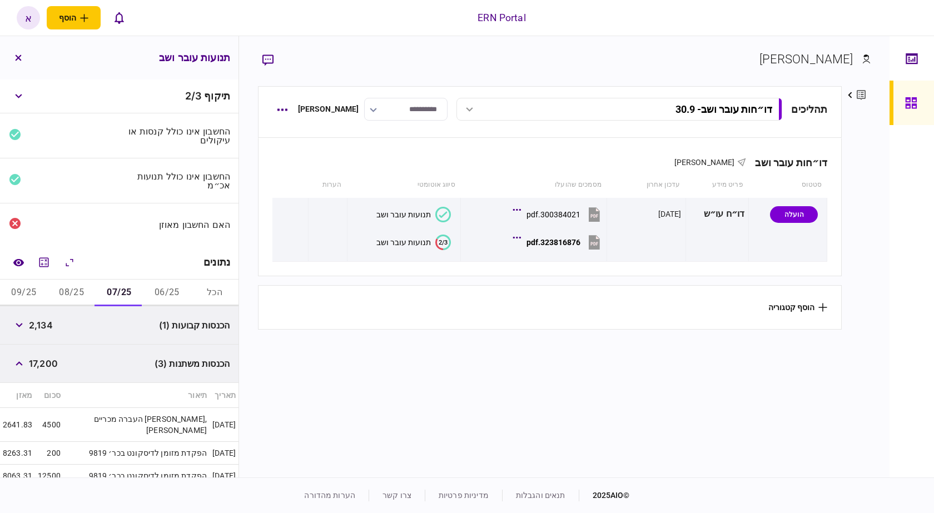
click at [23, 284] on button "09/25" at bounding box center [24, 293] width 48 height 27
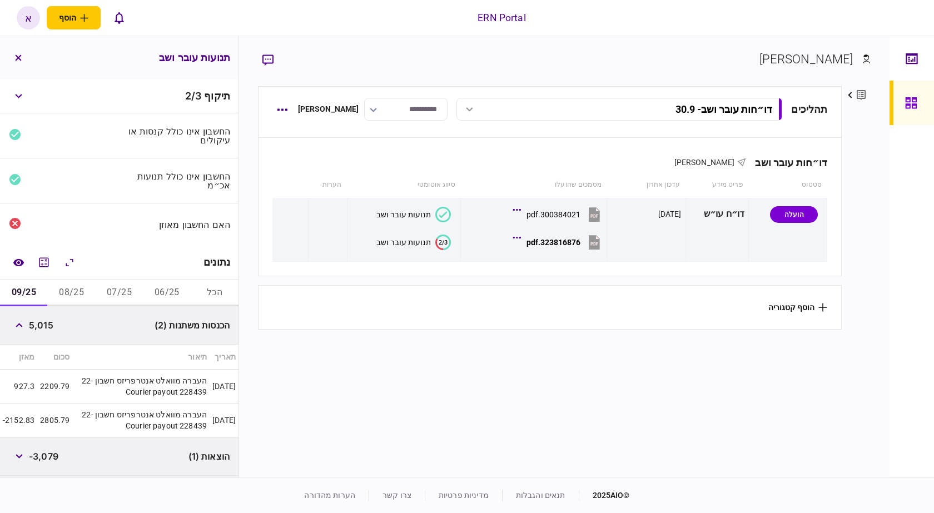
click at [49, 324] on span "5,015" at bounding box center [41, 325] width 24 height 13
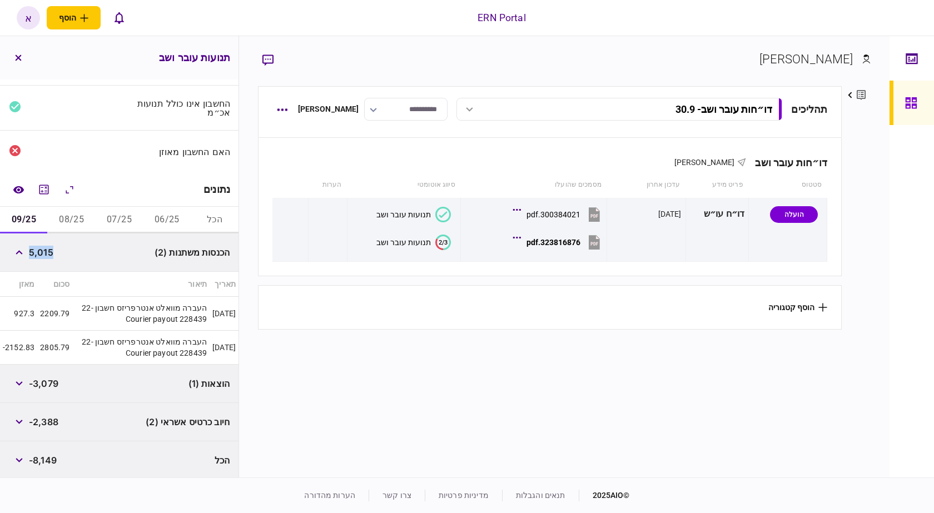
click at [50, 385] on span "-3,079" at bounding box center [43, 383] width 29 height 13
